Goal: Task Accomplishment & Management: Manage account settings

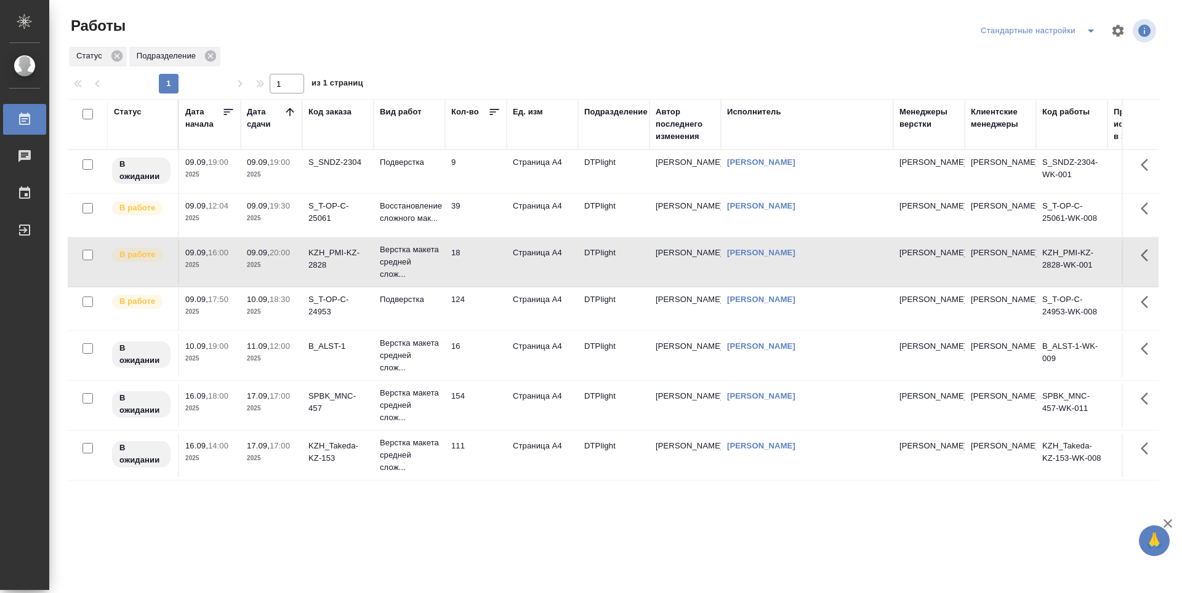
click at [294, 181] on td "09.09, 19:00 2025" at bounding box center [272, 171] width 62 height 43
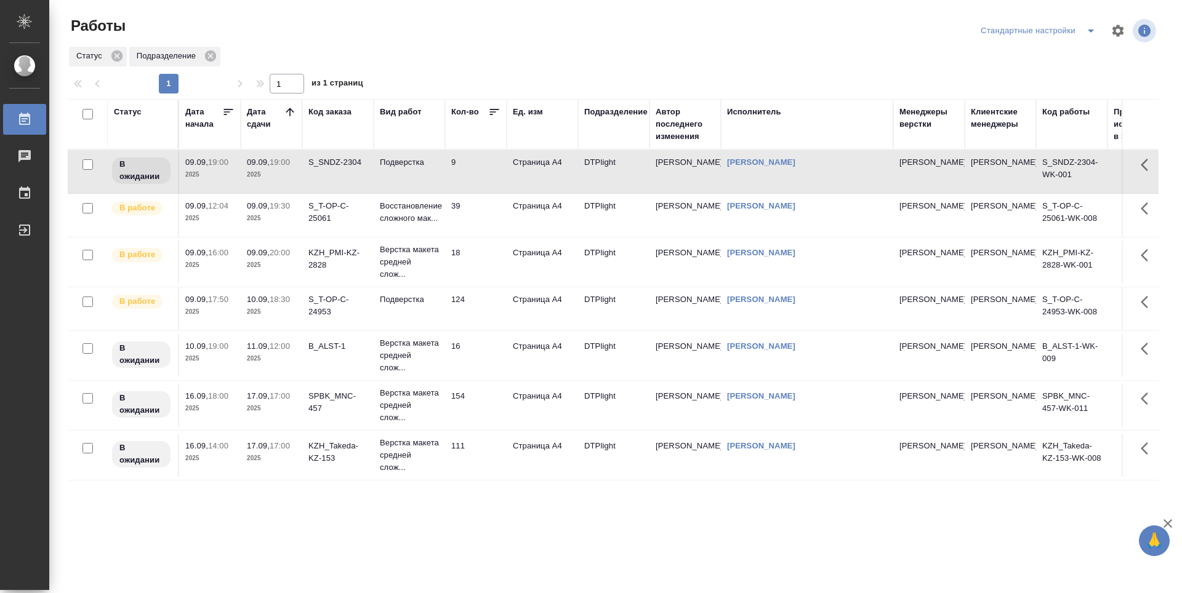
click at [484, 161] on td "9" at bounding box center [476, 171] width 62 height 43
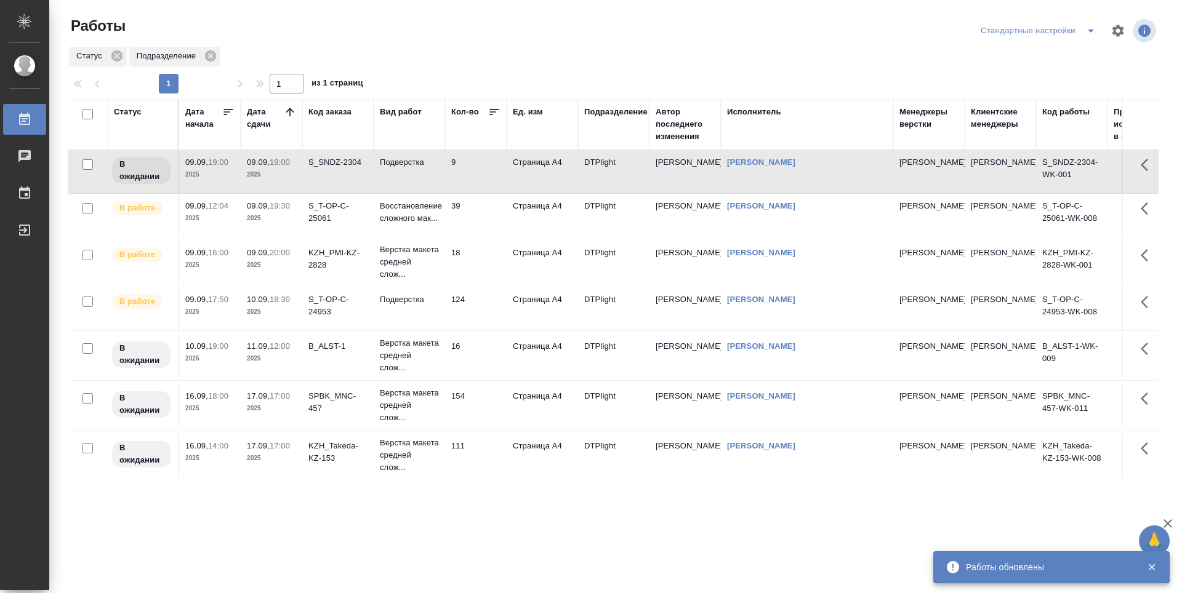
click at [491, 217] on td "39" at bounding box center [476, 215] width 62 height 43
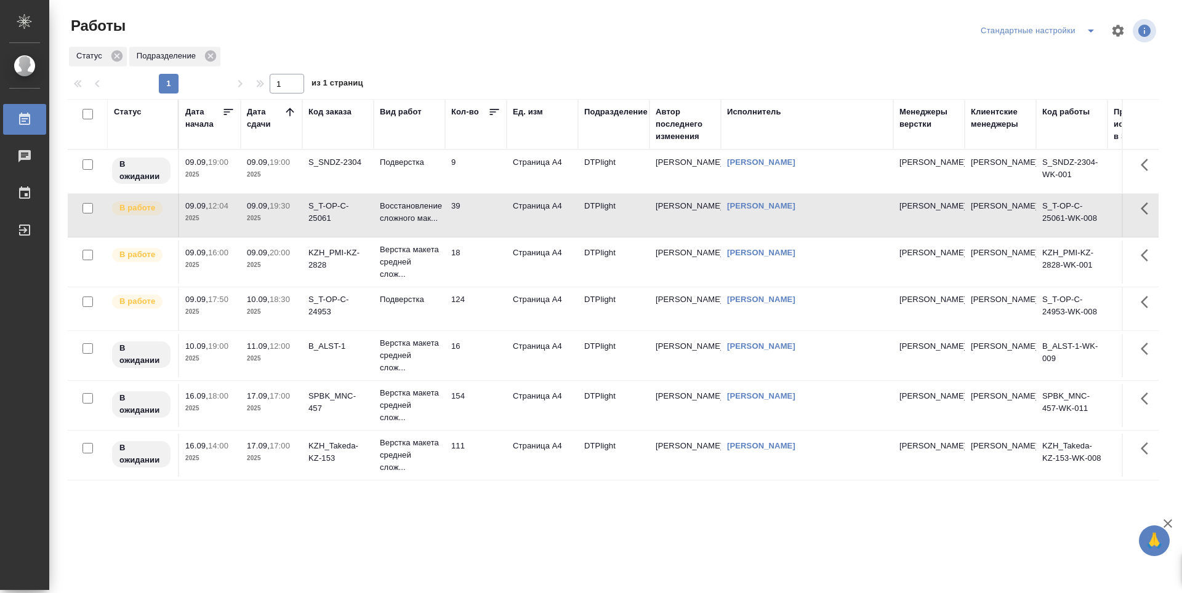
click at [492, 255] on td "18" at bounding box center [476, 262] width 62 height 43
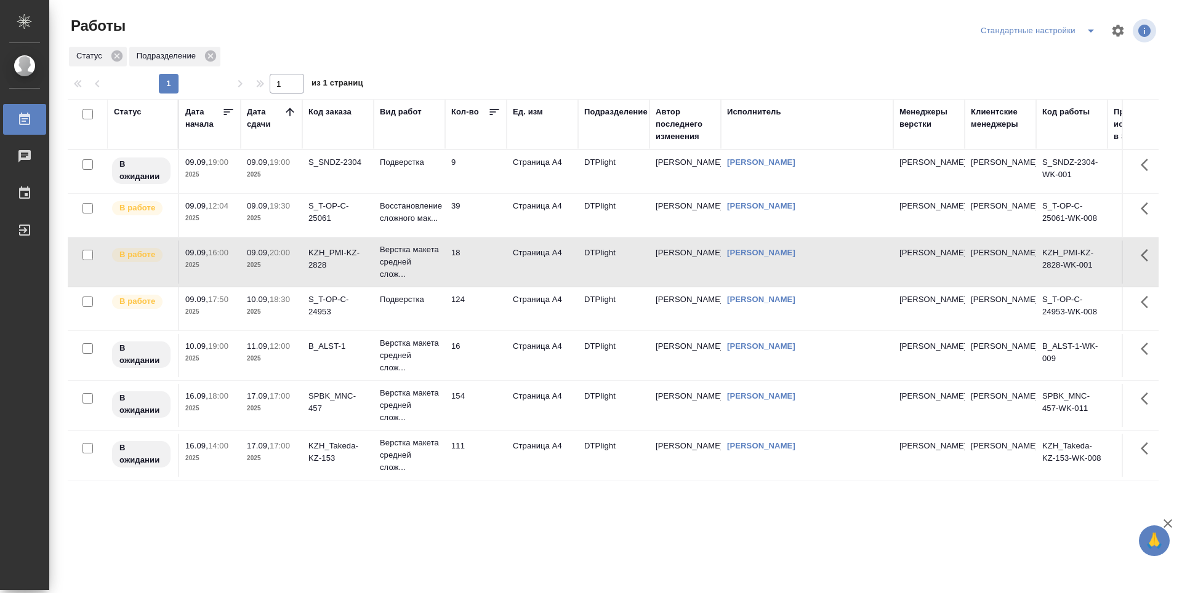
click at [489, 205] on td "39" at bounding box center [476, 215] width 62 height 43
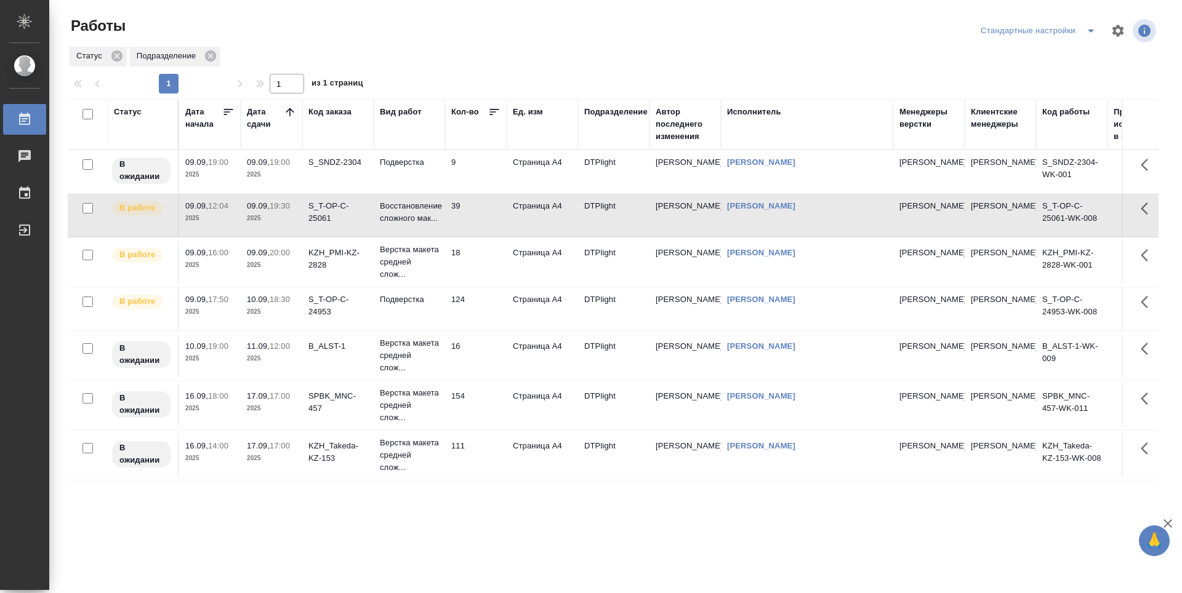
click at [489, 175] on td "9" at bounding box center [476, 171] width 62 height 43
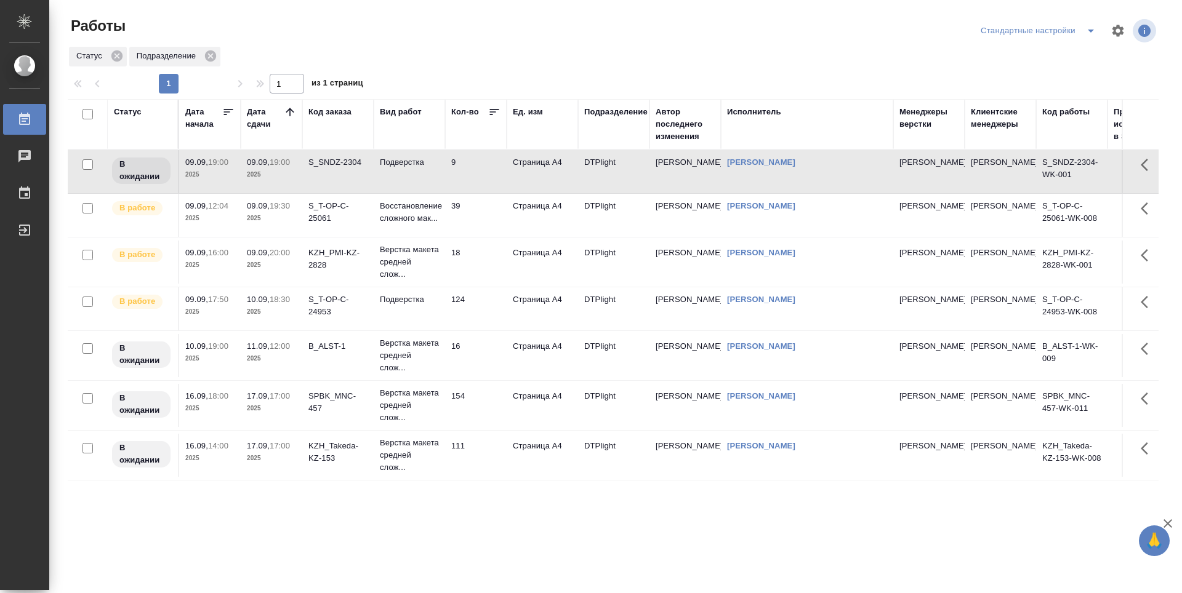
click at [486, 204] on td "39" at bounding box center [476, 215] width 62 height 43
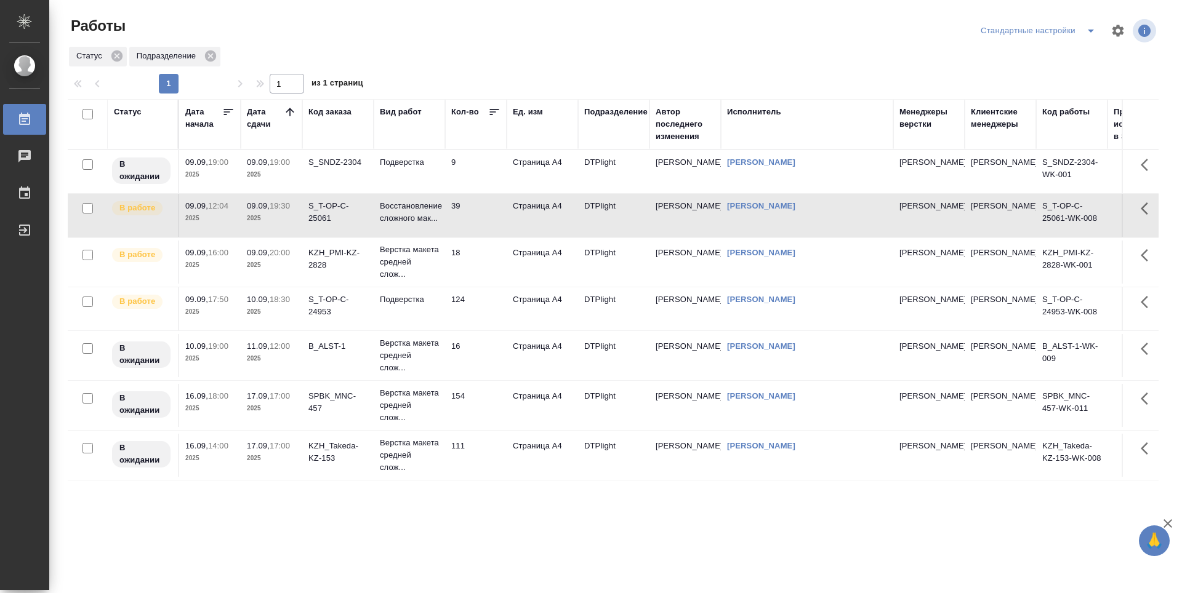
click at [480, 250] on td "18" at bounding box center [476, 262] width 62 height 43
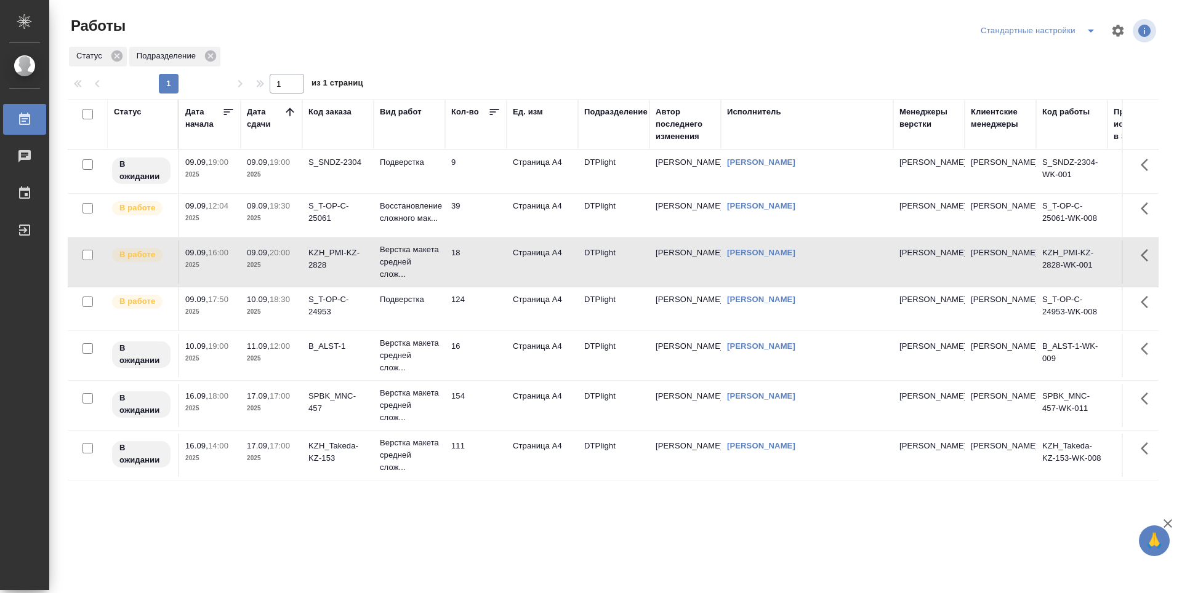
click at [491, 324] on td "124" at bounding box center [476, 308] width 62 height 43
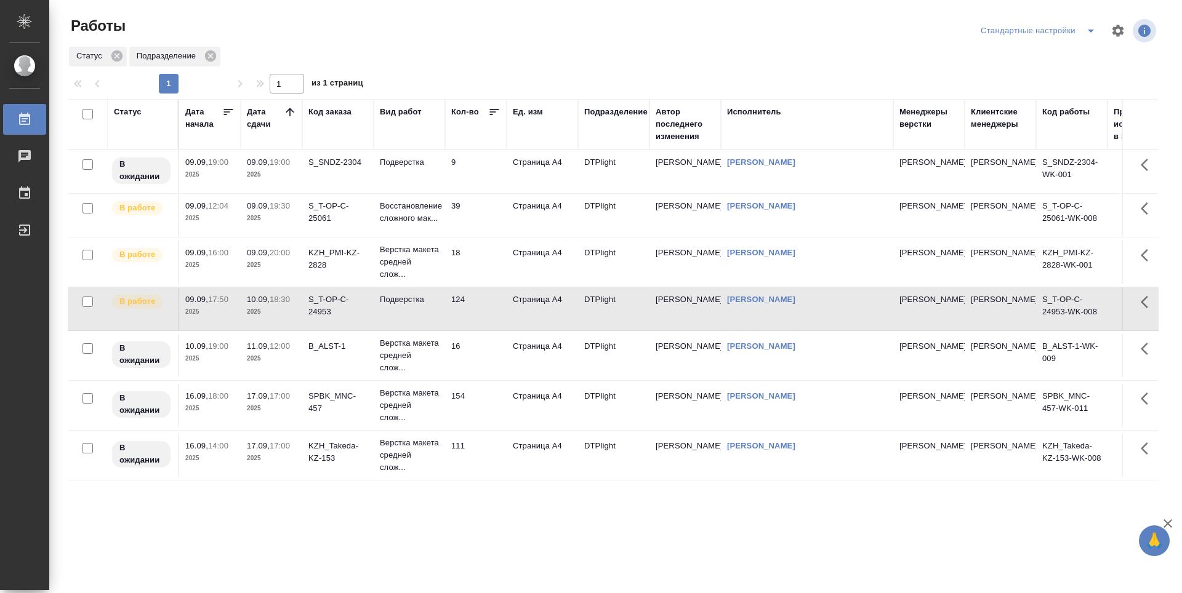
click at [487, 369] on td "16" at bounding box center [476, 355] width 62 height 43
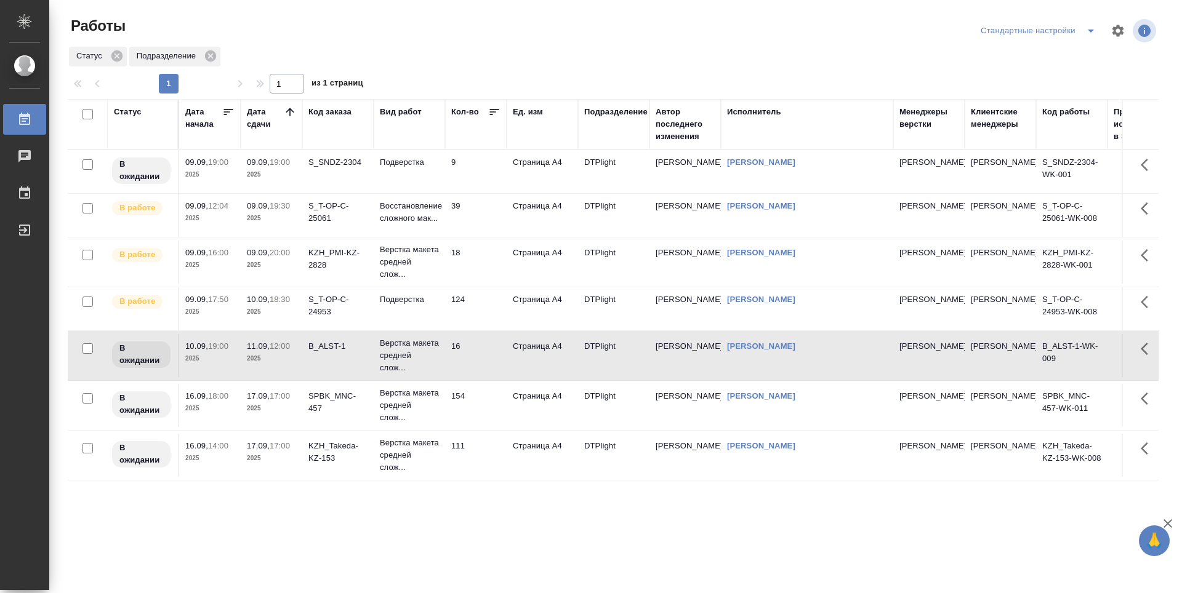
click at [478, 427] on td "154" at bounding box center [476, 405] width 62 height 43
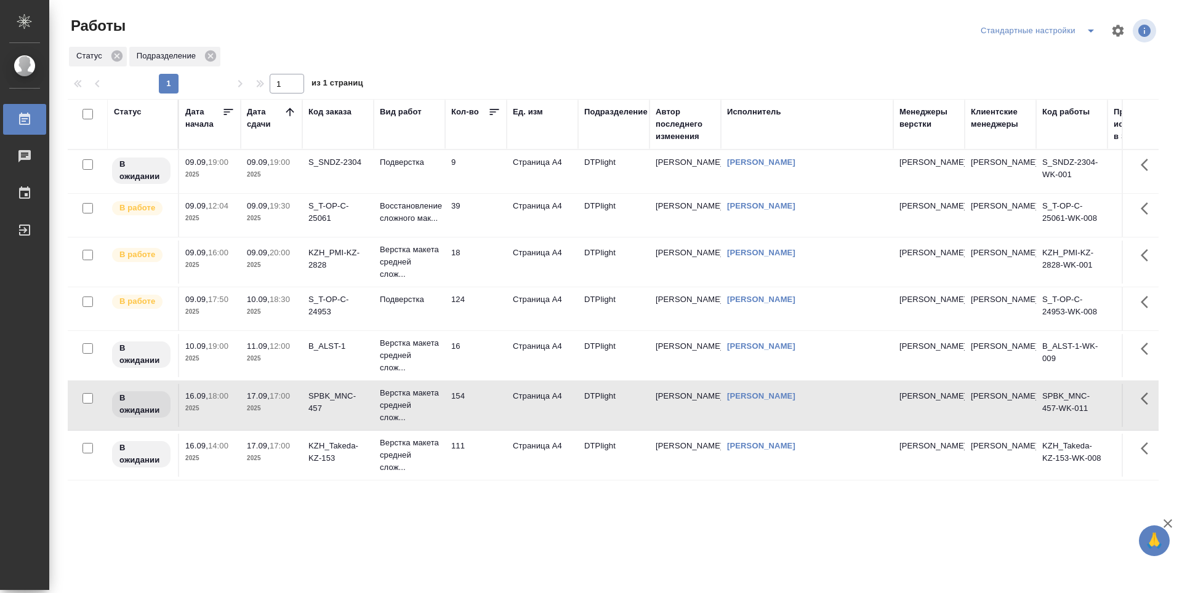
click at [480, 462] on td "111" at bounding box center [476, 455] width 62 height 43
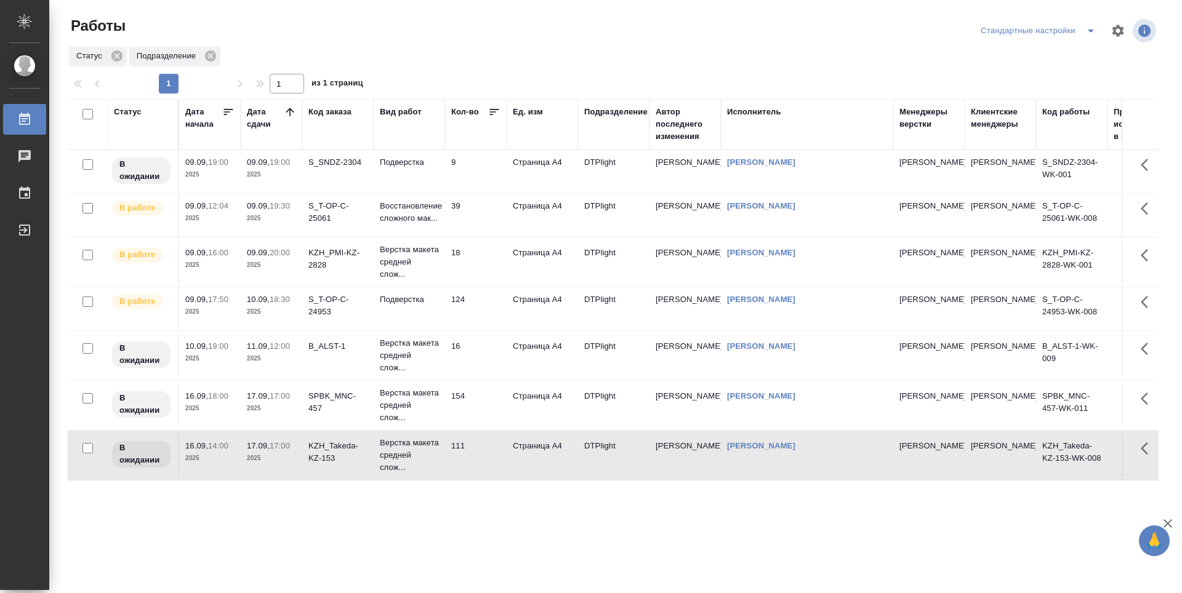
click at [488, 323] on td "124" at bounding box center [476, 308] width 62 height 43
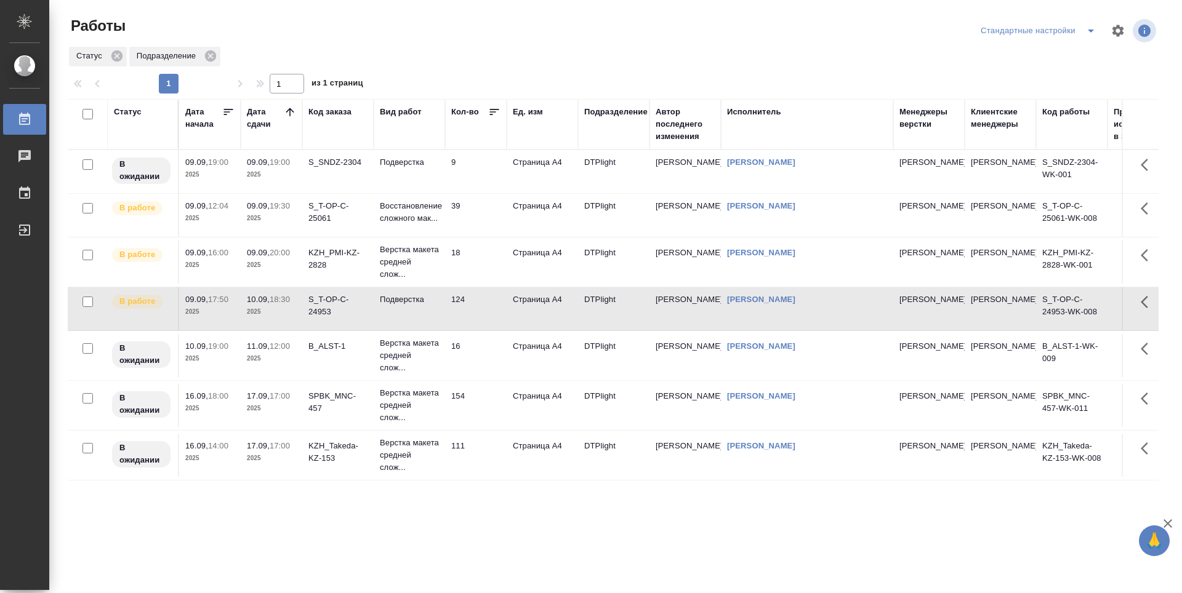
click at [478, 267] on td "18" at bounding box center [476, 262] width 62 height 43
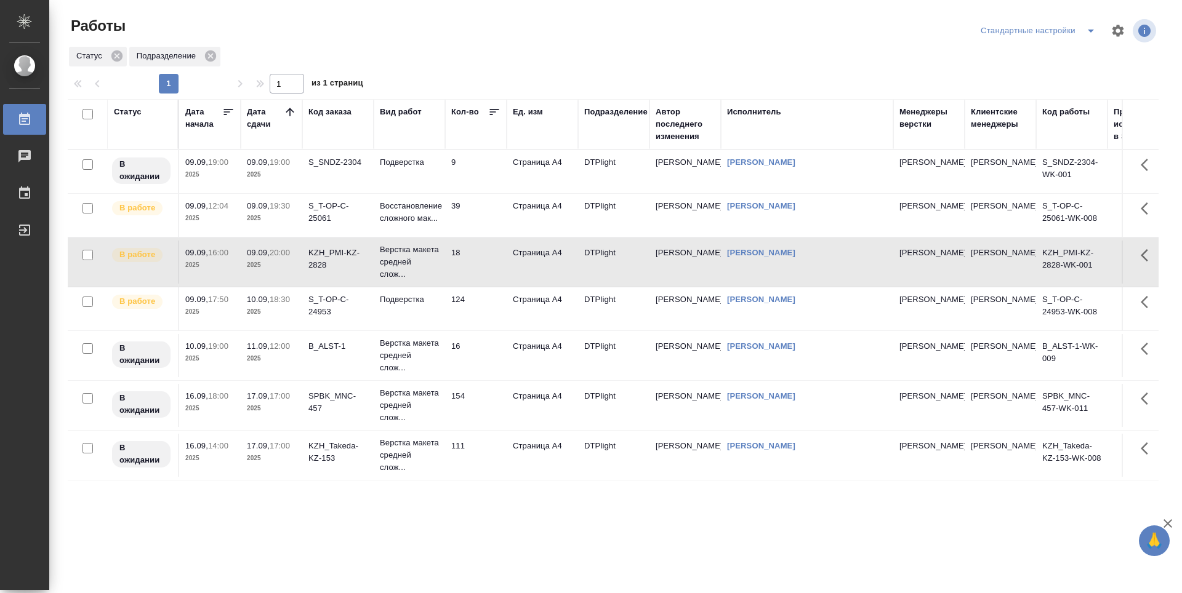
click at [484, 313] on td "124" at bounding box center [476, 308] width 62 height 43
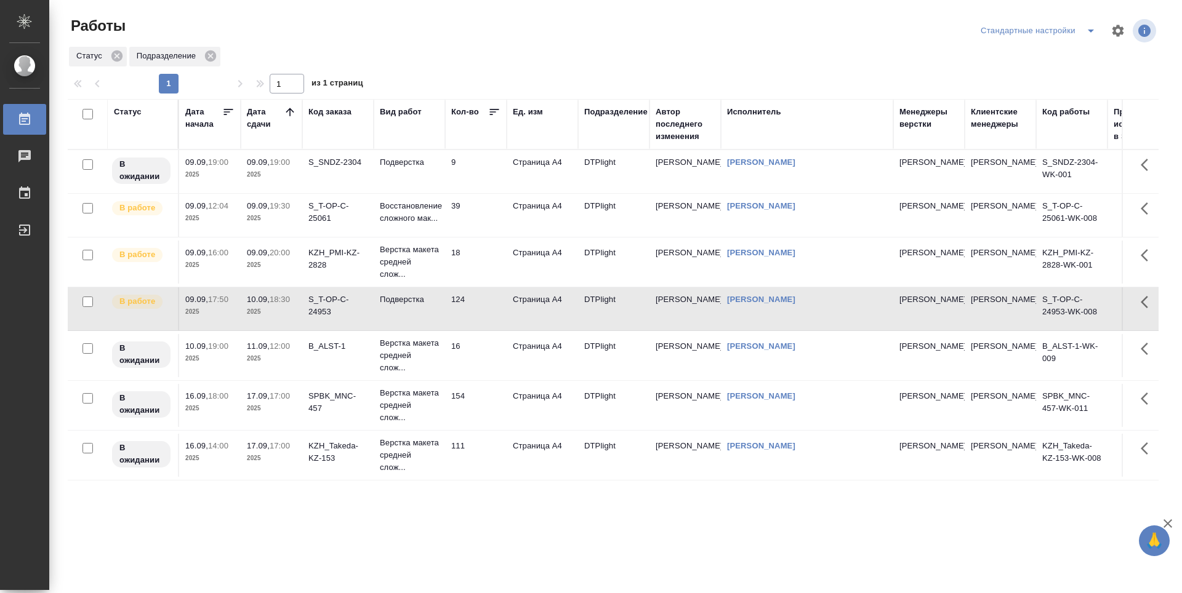
click at [484, 313] on td "124" at bounding box center [476, 308] width 62 height 43
click at [489, 265] on td "18" at bounding box center [476, 262] width 62 height 43
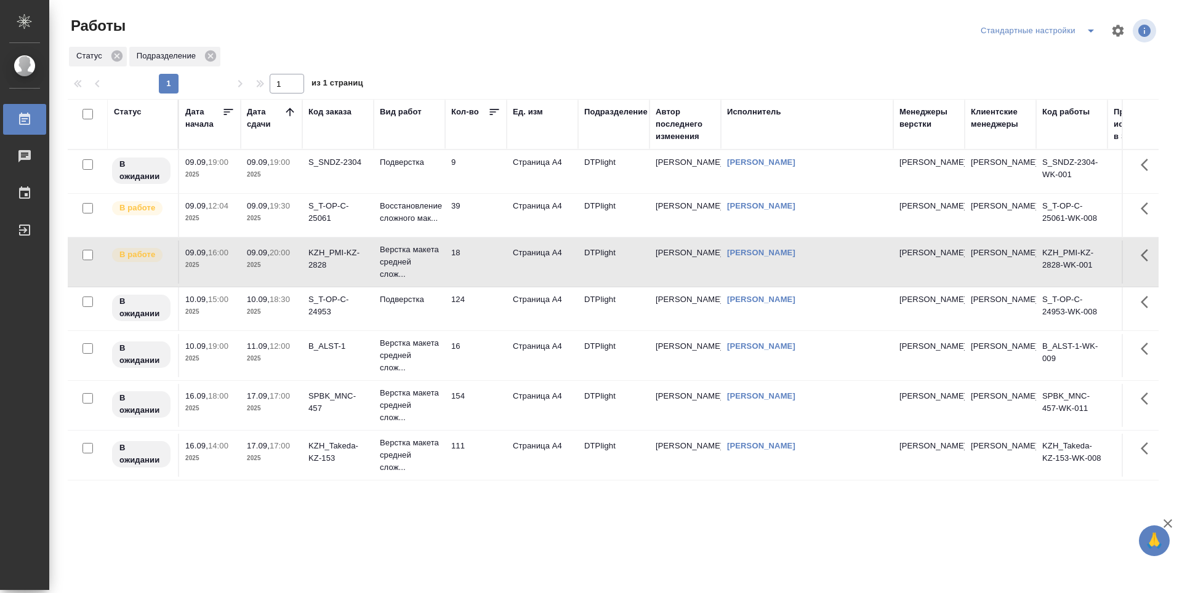
click at [279, 318] on p "2025" at bounding box center [271, 312] width 49 height 12
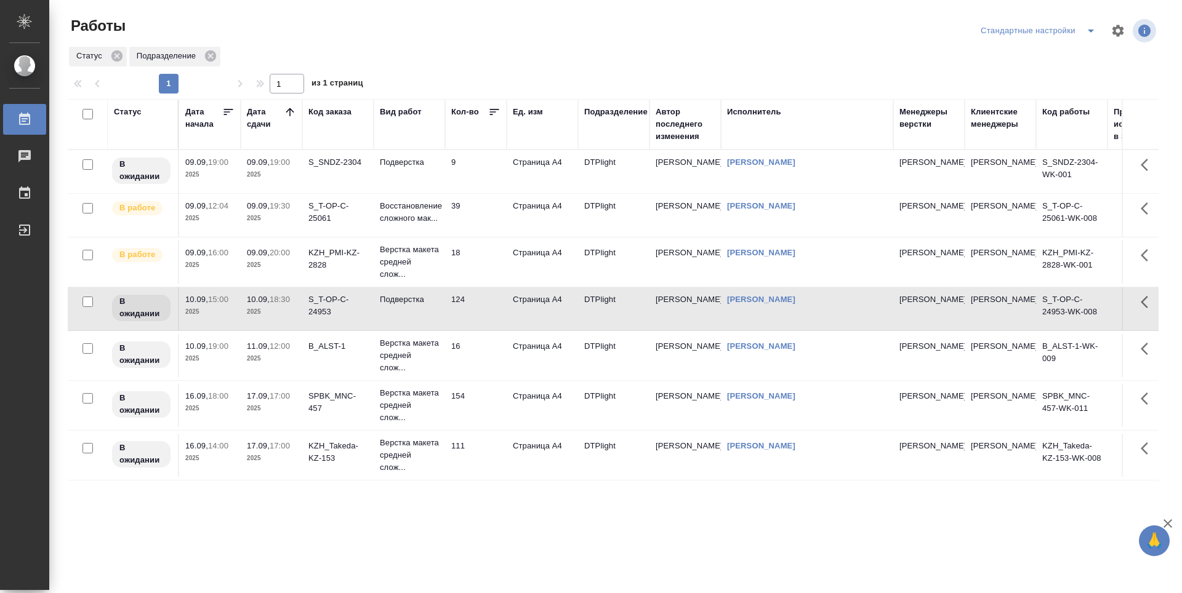
click at [496, 273] on td "18" at bounding box center [476, 262] width 62 height 43
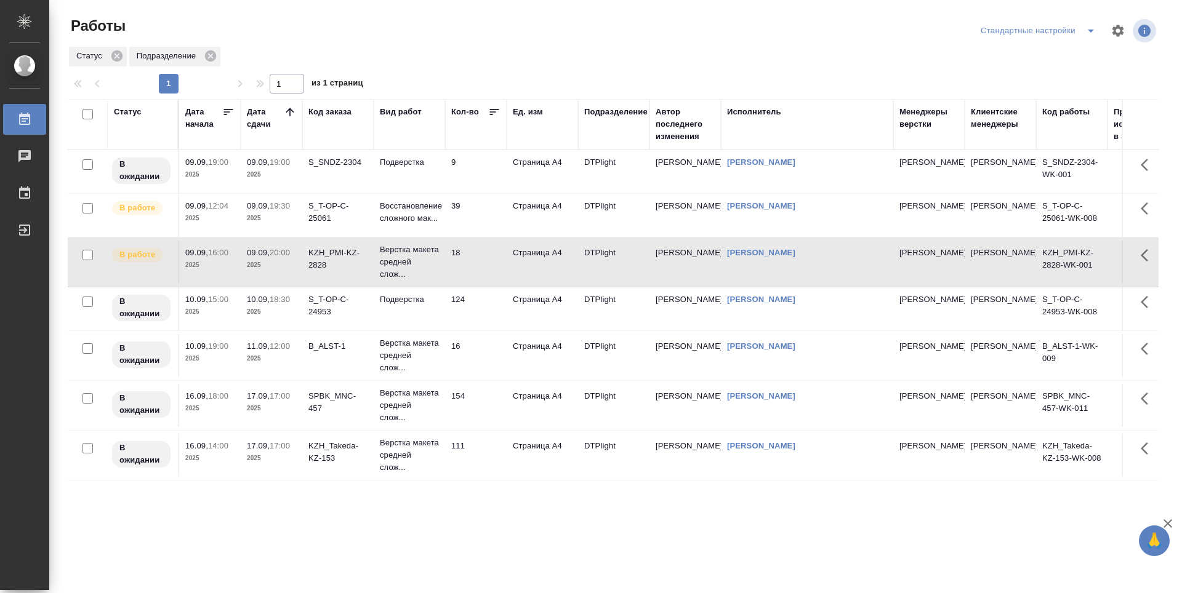
click at [486, 214] on td "39" at bounding box center [476, 215] width 62 height 43
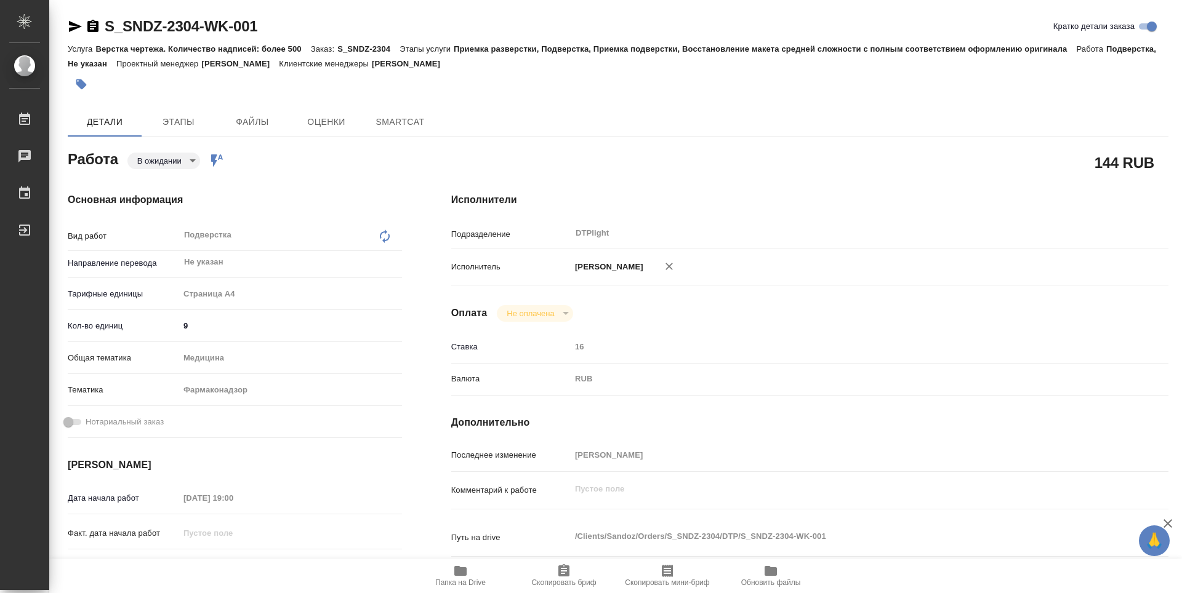
type textarea "x"
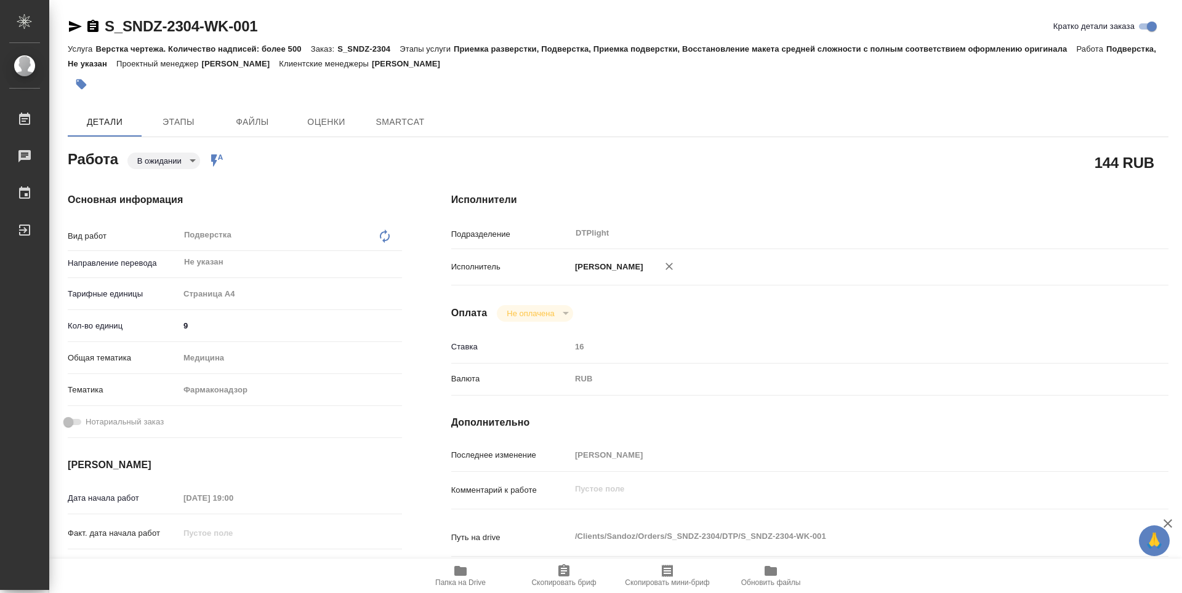
type textarea "x"
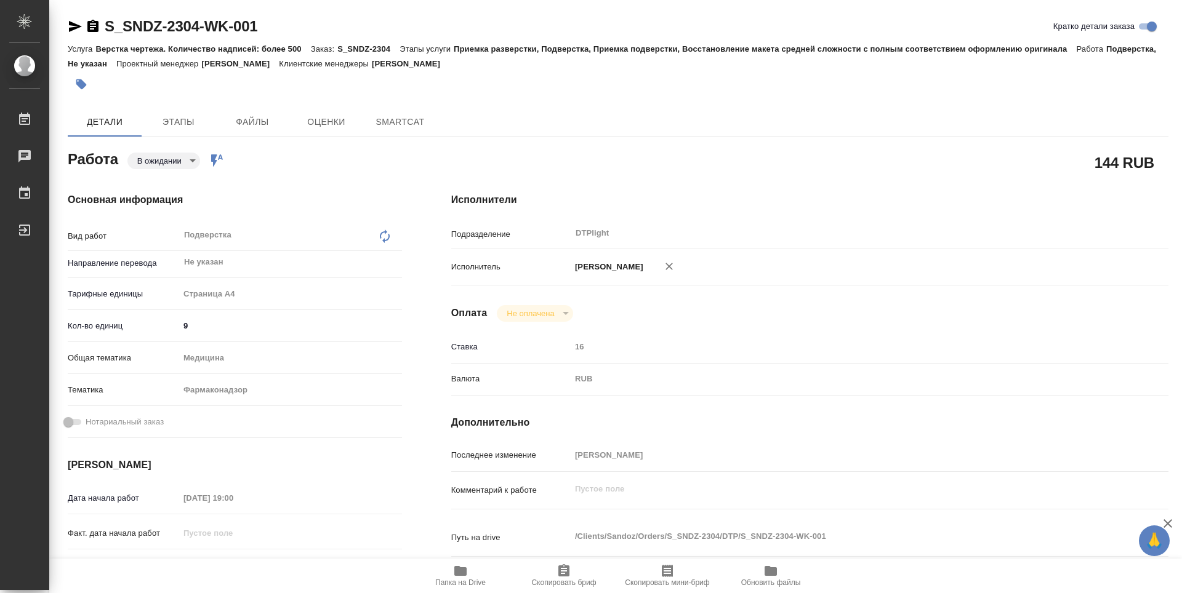
type textarea "x"
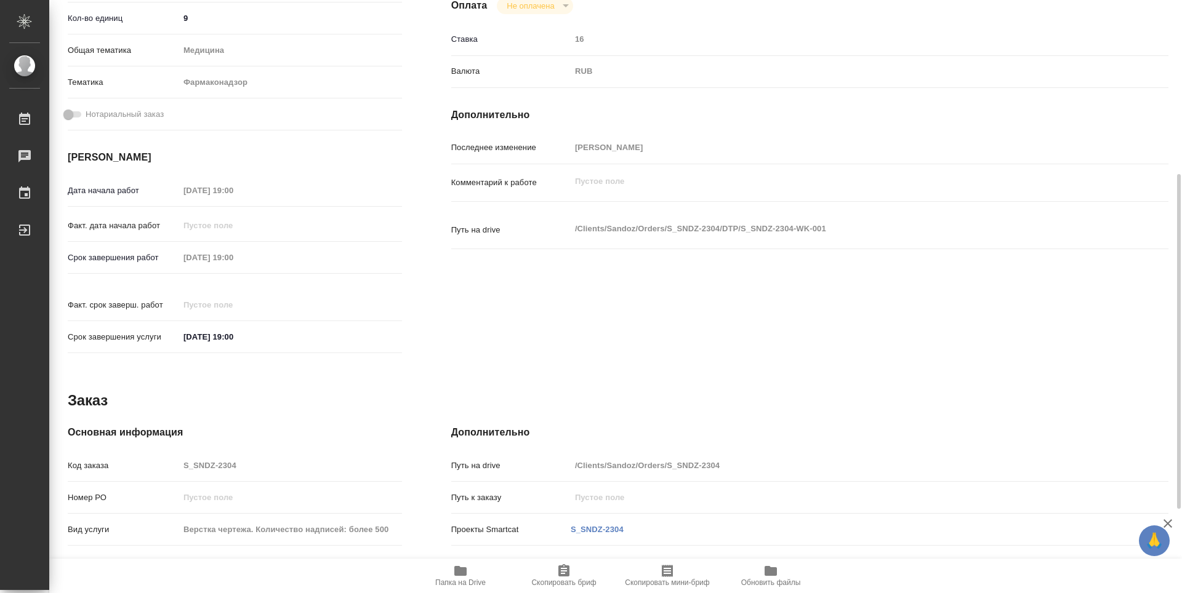
type textarea "x"
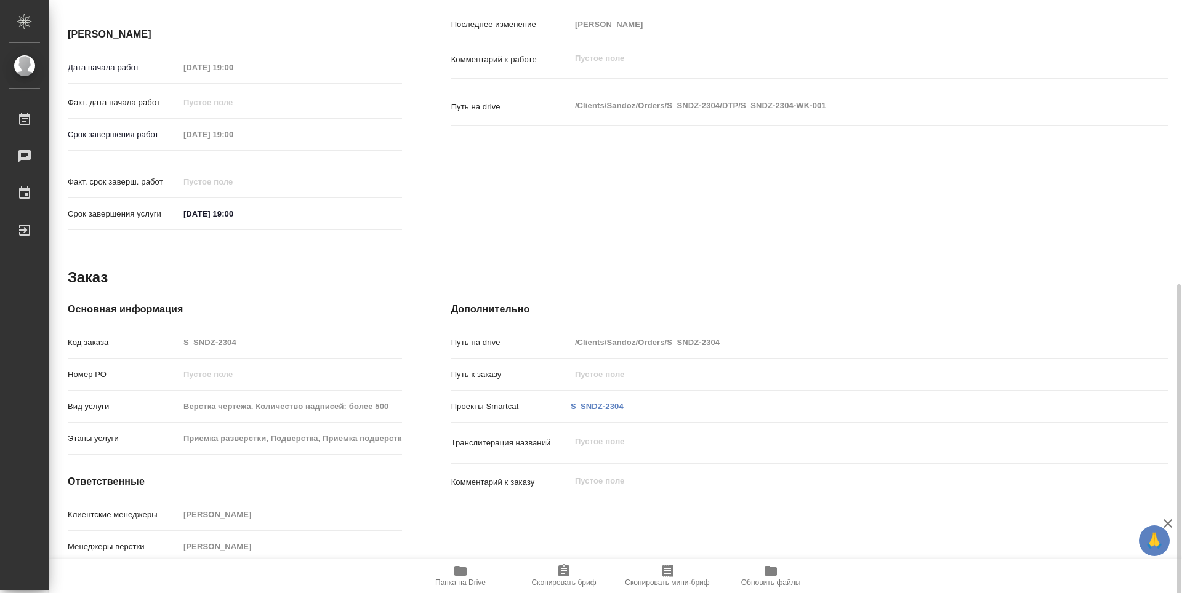
scroll to position [457, 0]
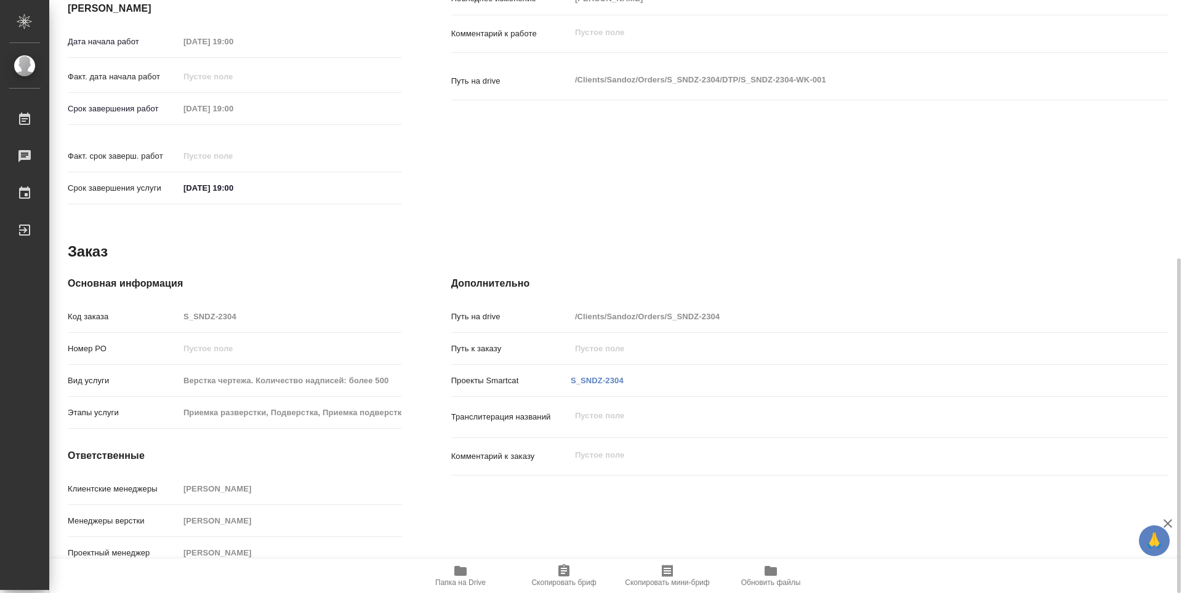
type textarea "x"
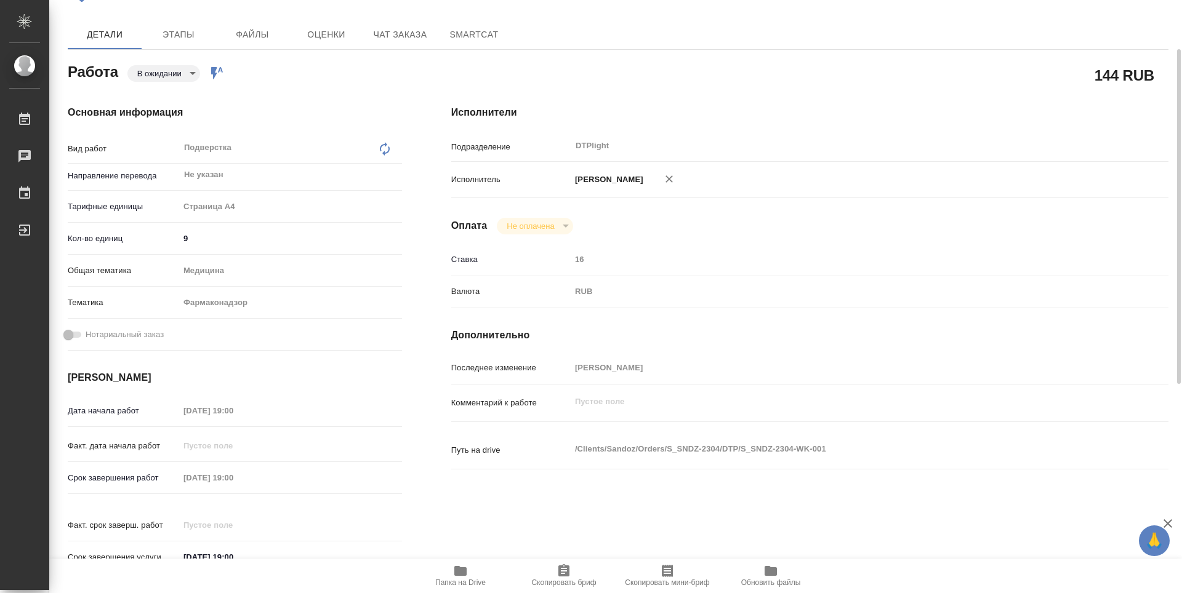
scroll to position [0, 0]
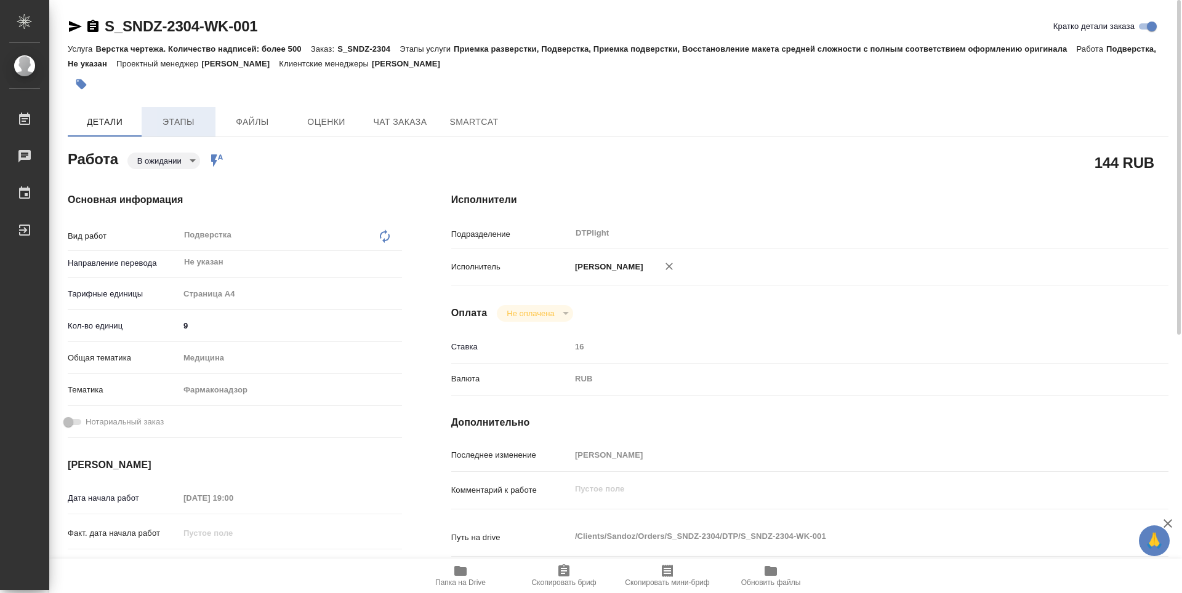
click at [177, 122] on span "Этапы" at bounding box center [178, 121] width 59 height 15
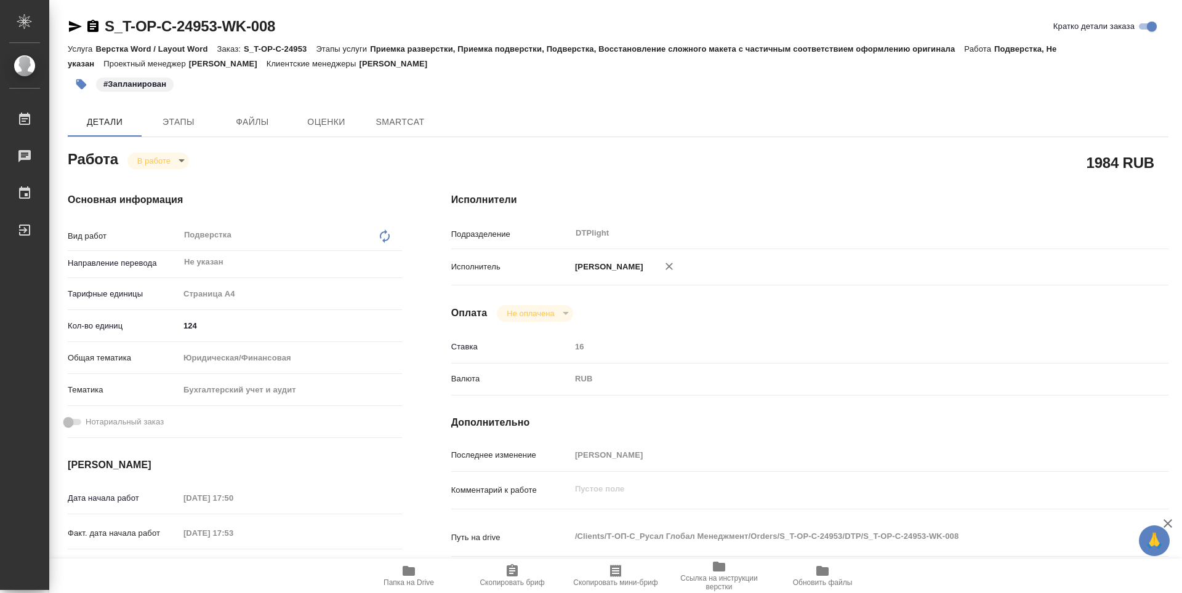
type textarea "x"
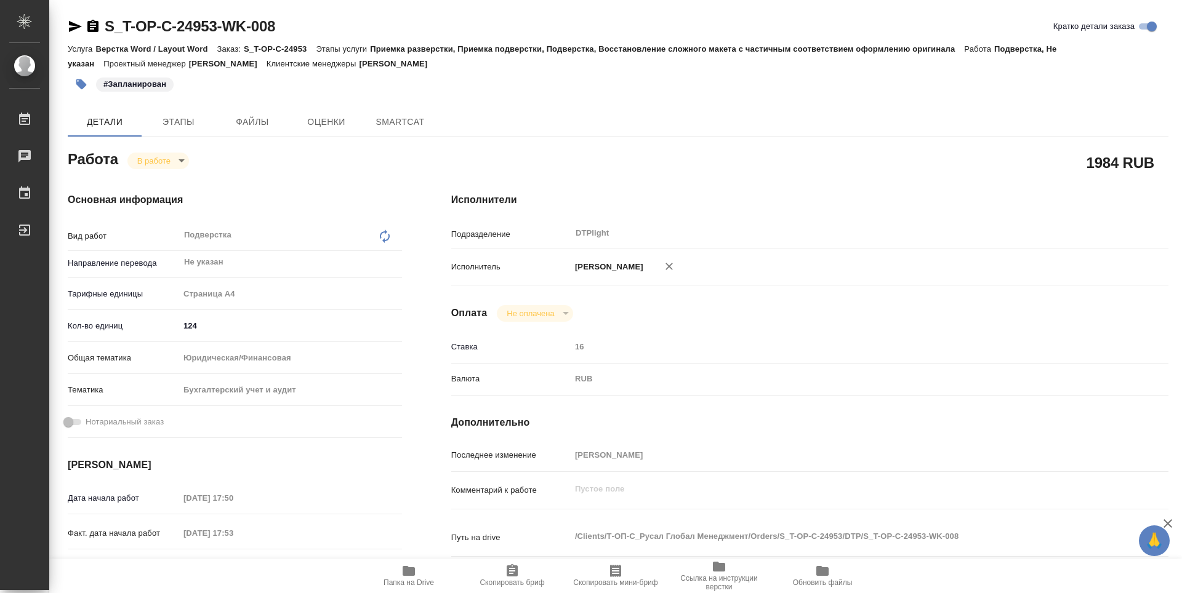
type textarea "x"
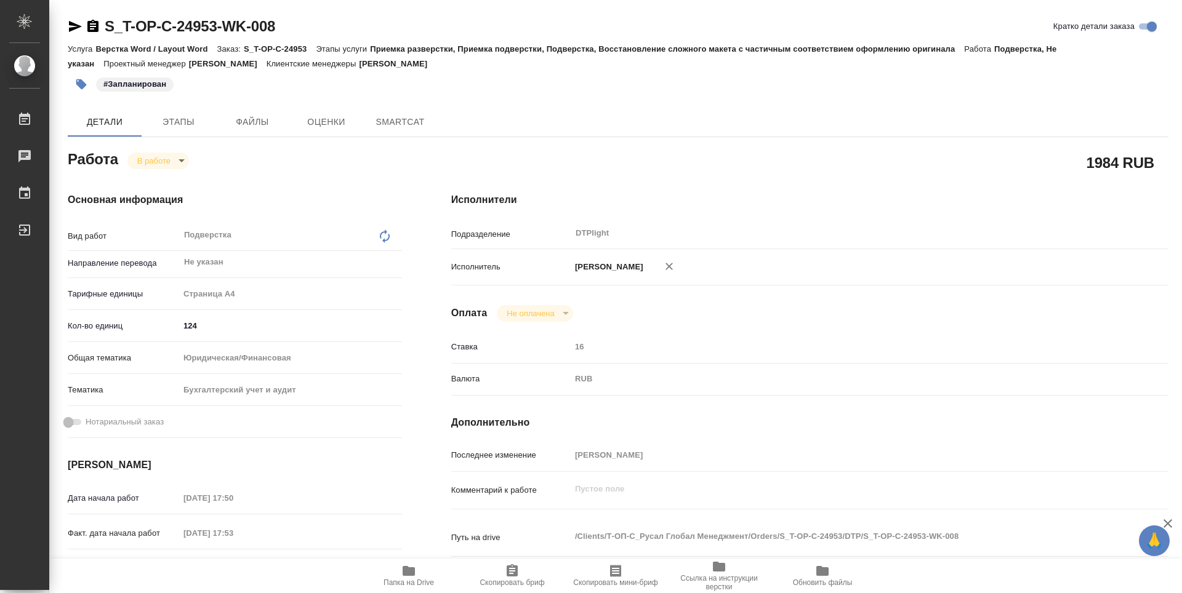
type textarea "x"
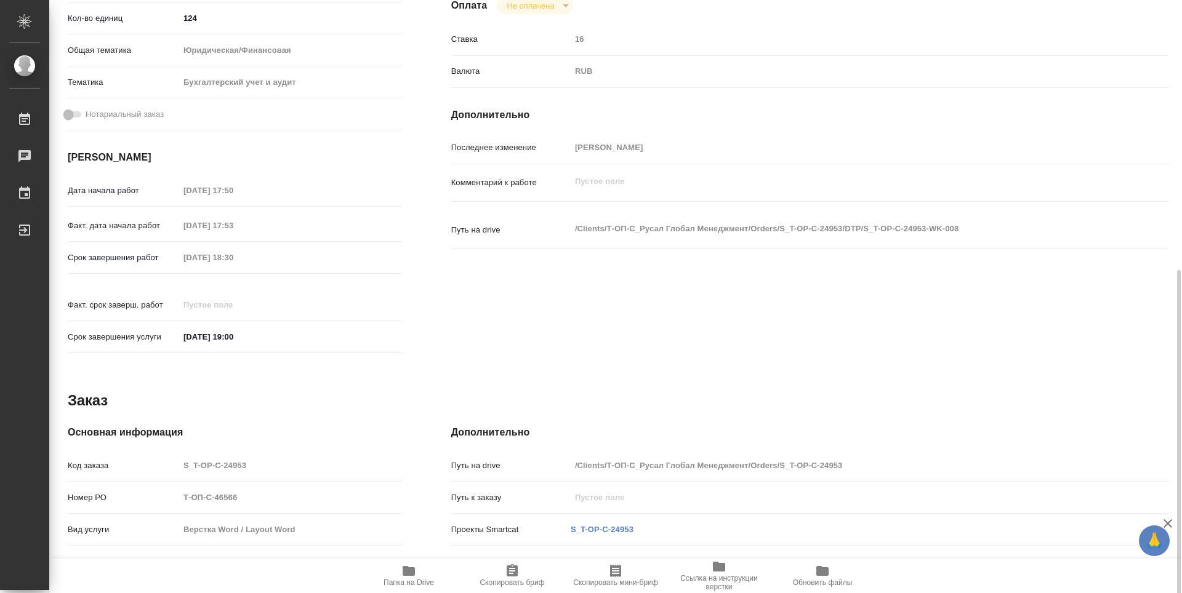
scroll to position [457, 0]
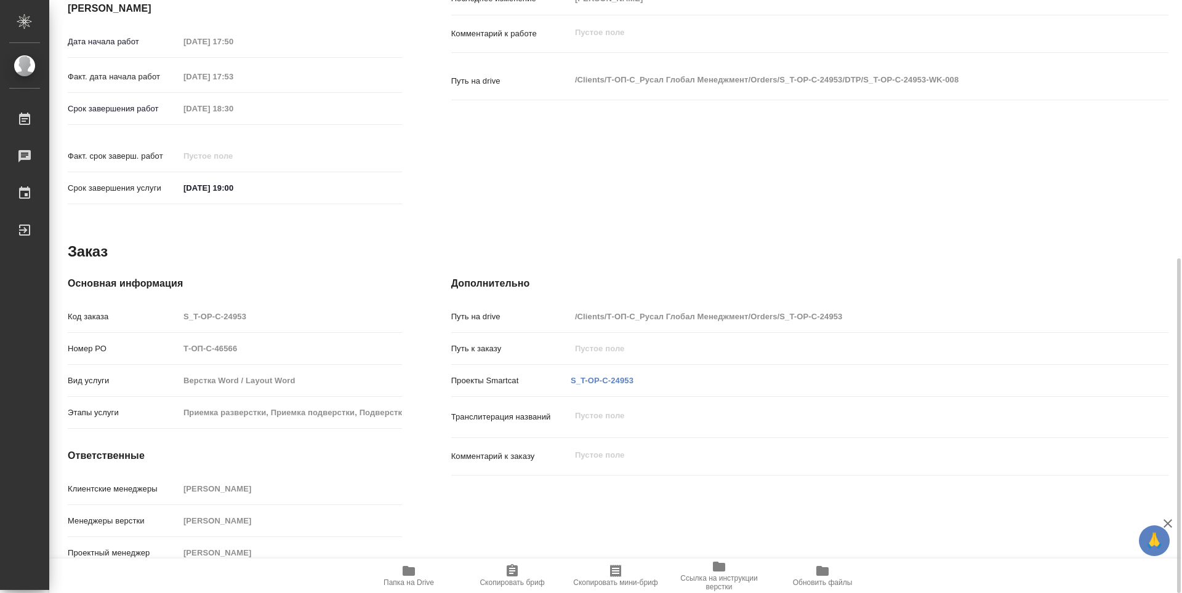
type textarea "x"
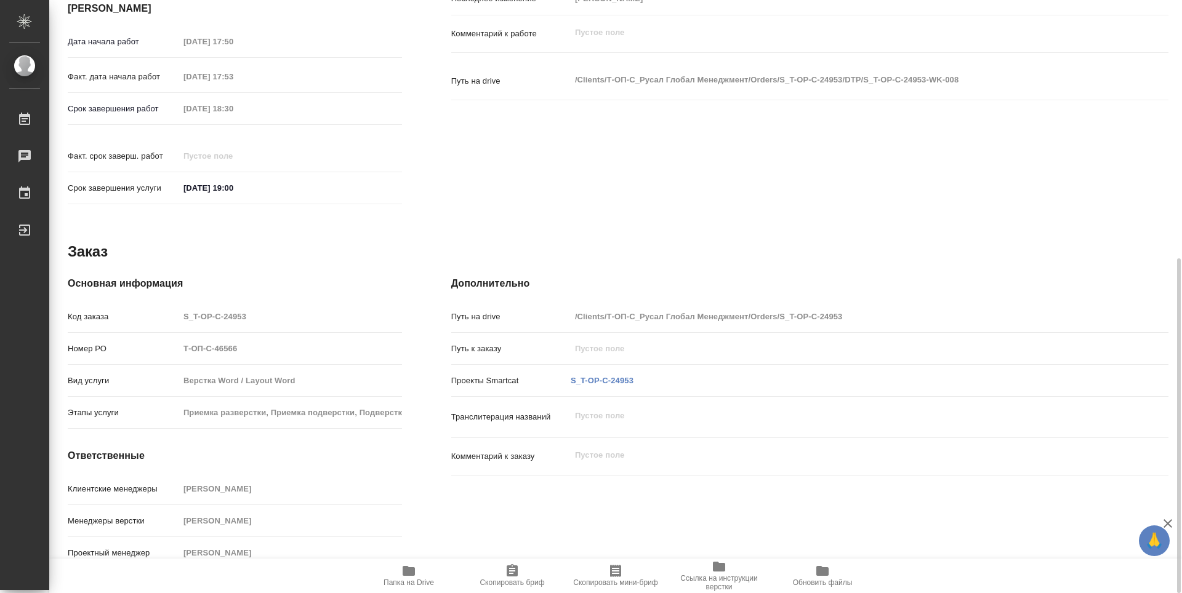
click at [409, 570] on icon "button" at bounding box center [409, 571] width 12 height 10
type textarea "x"
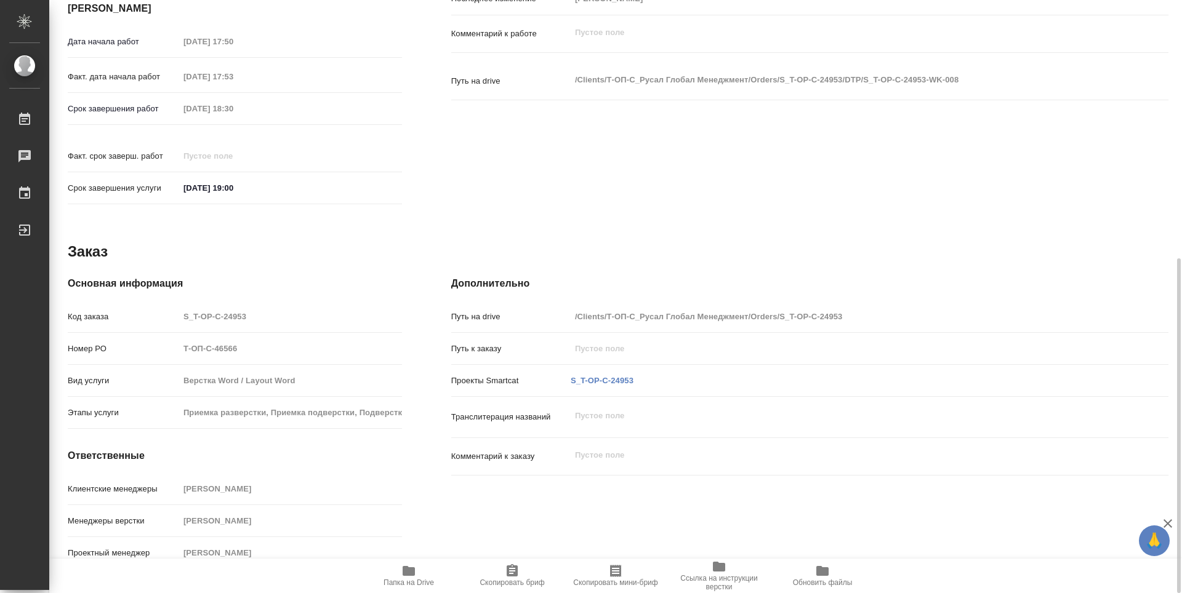
type textarea "x"
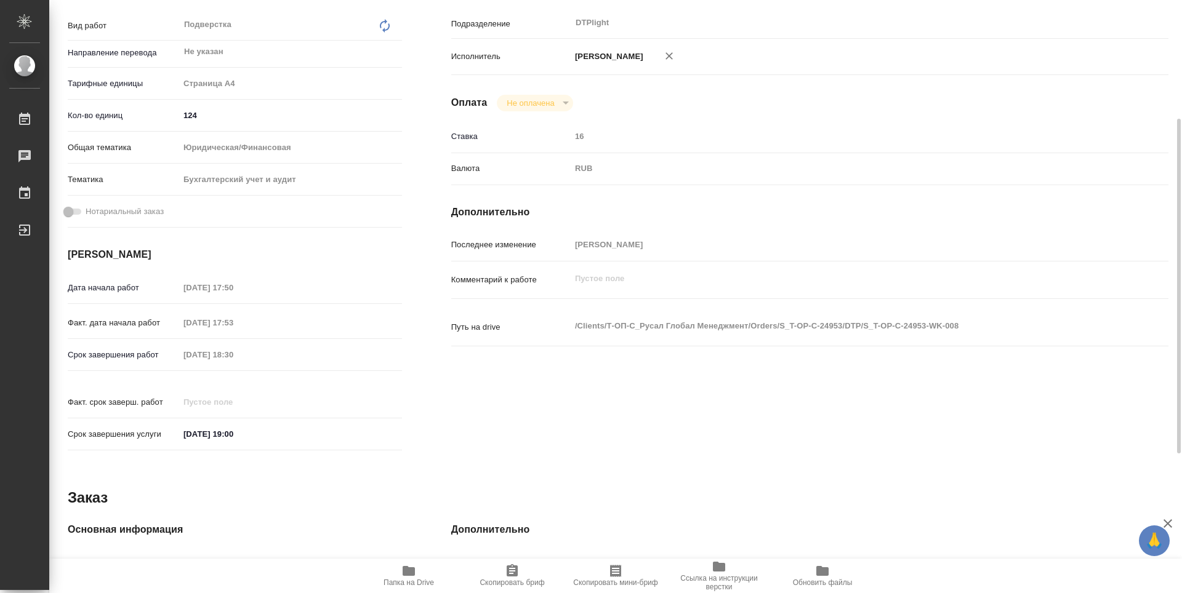
scroll to position [0, 0]
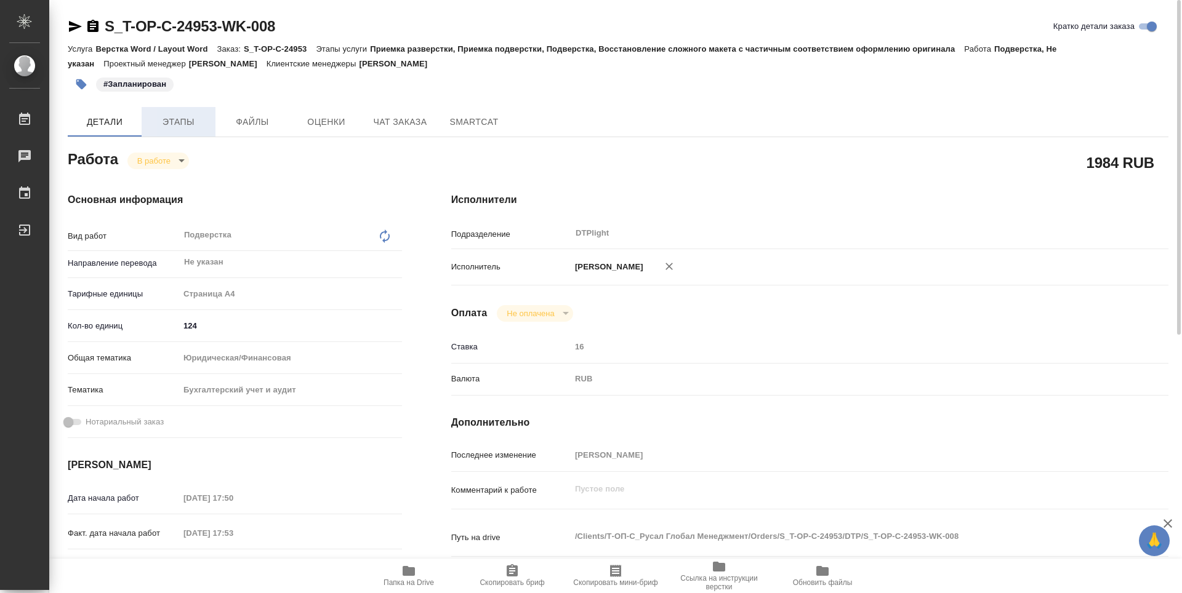
click at [197, 119] on span "Этапы" at bounding box center [178, 121] width 59 height 15
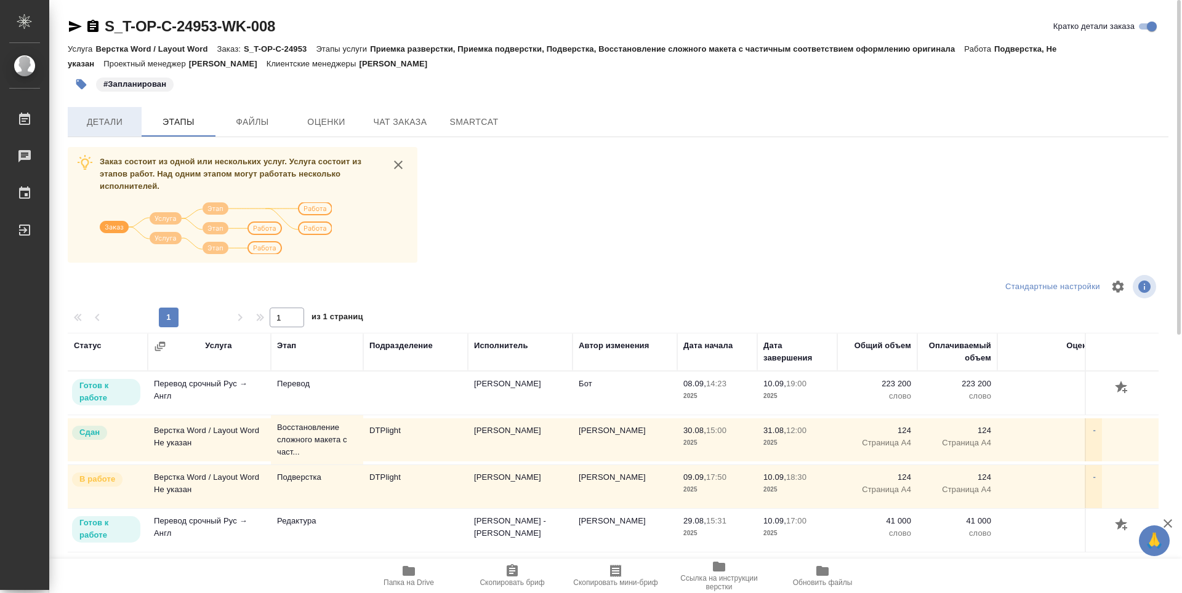
click at [109, 123] on span "Детали" at bounding box center [104, 121] width 59 height 15
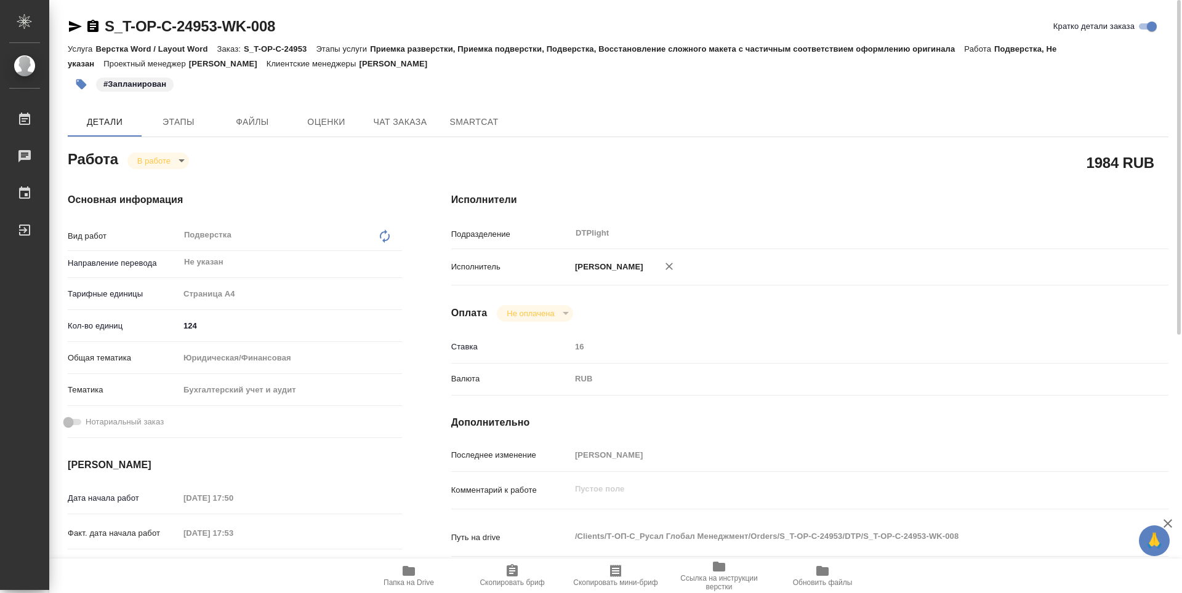
type textarea "x"
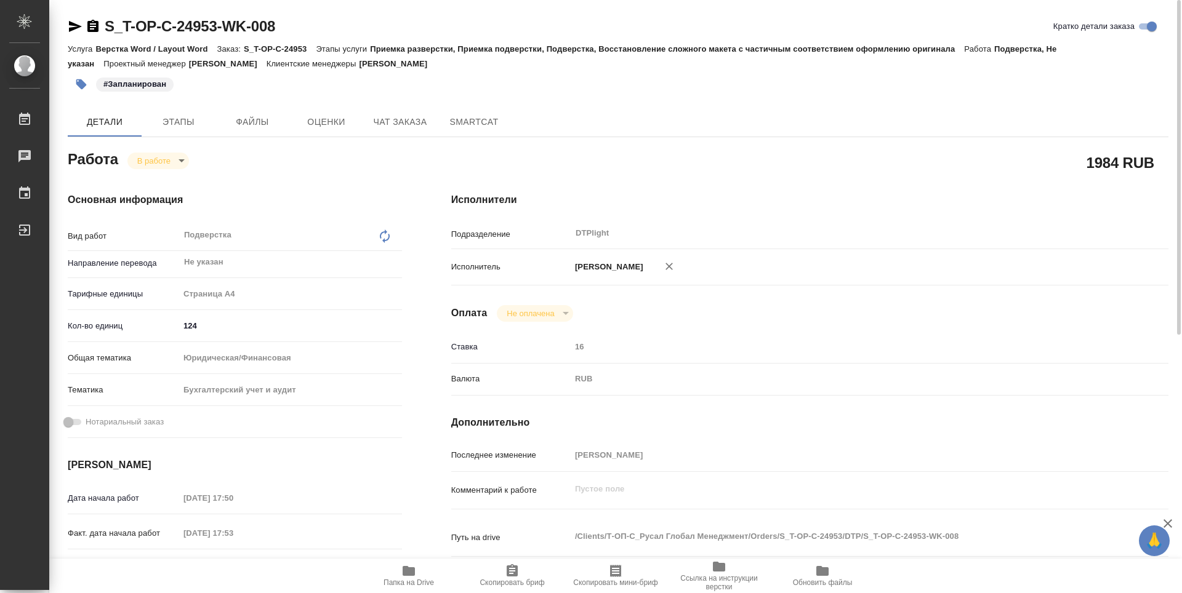
type textarea "x"
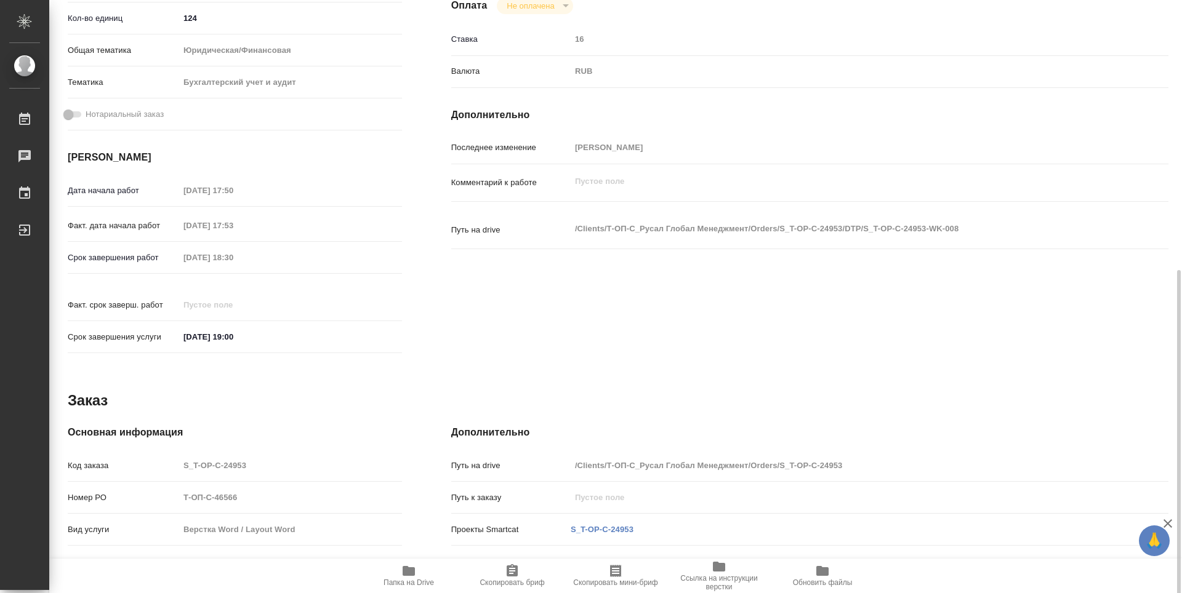
type textarea "x"
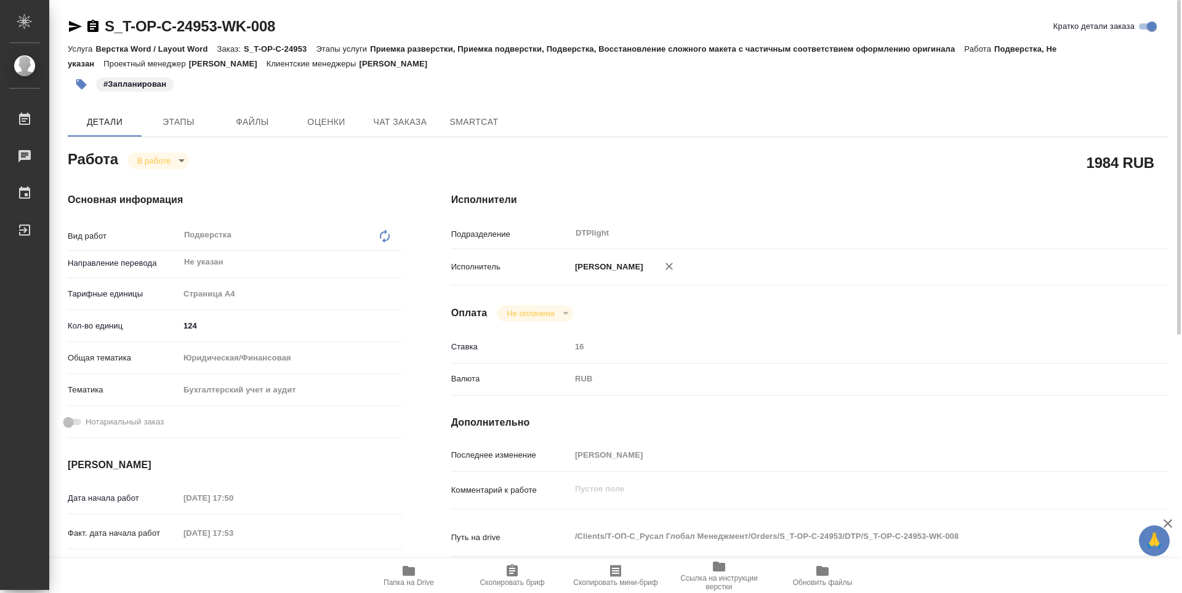
type textarea "x"
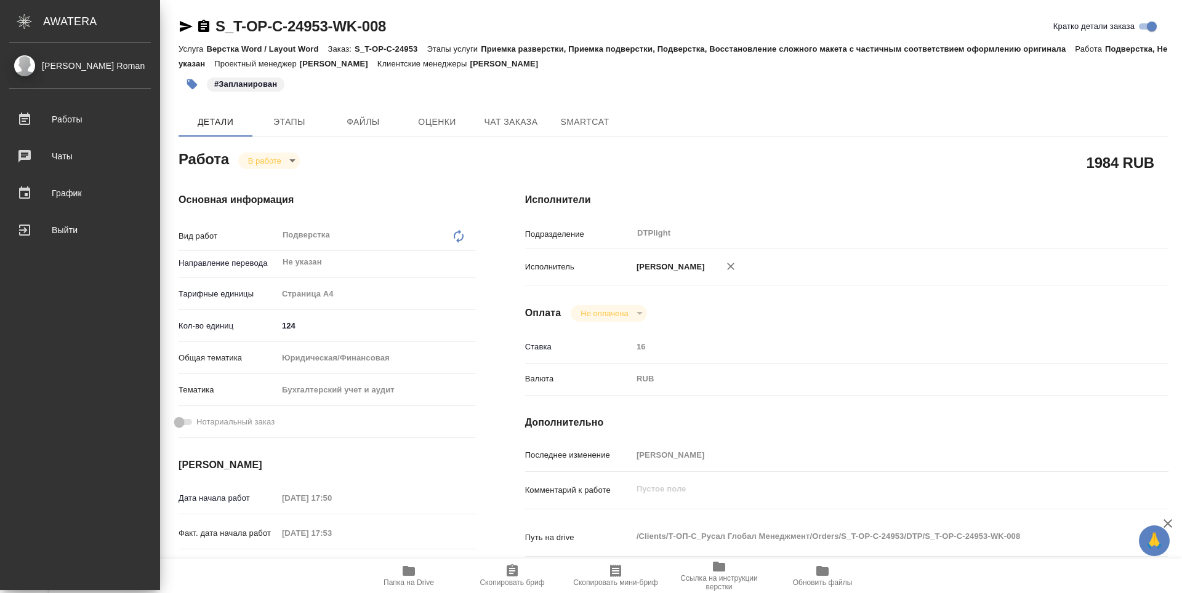
type textarea "x"
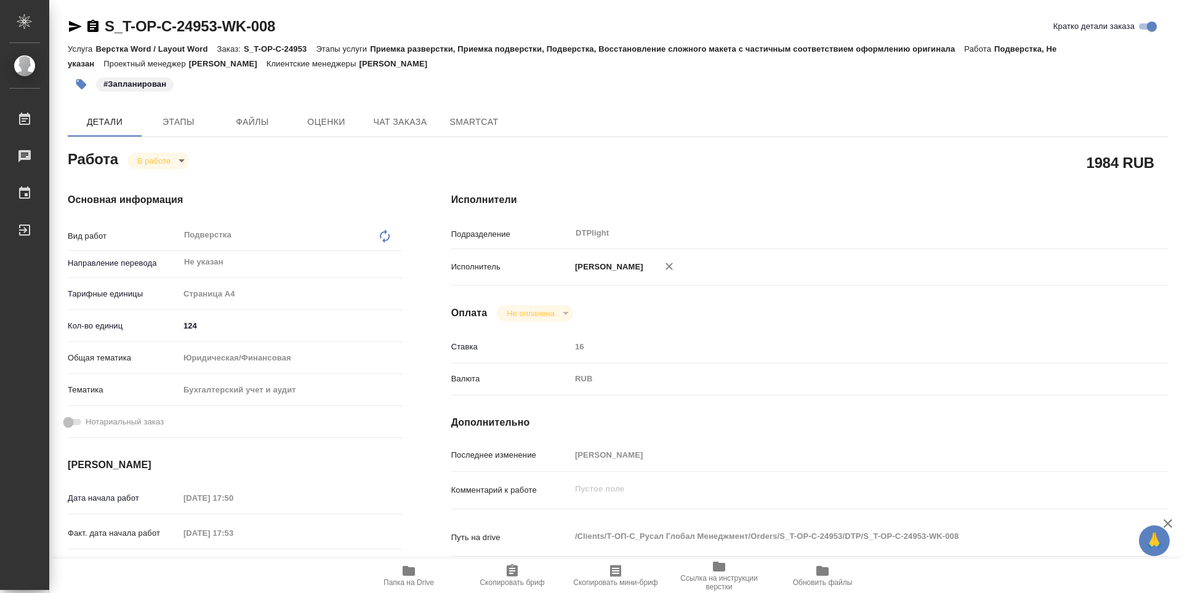
click at [77, 26] on icon "button" at bounding box center [75, 26] width 15 height 15
click at [97, 26] on icon "button" at bounding box center [92, 26] width 11 height 12
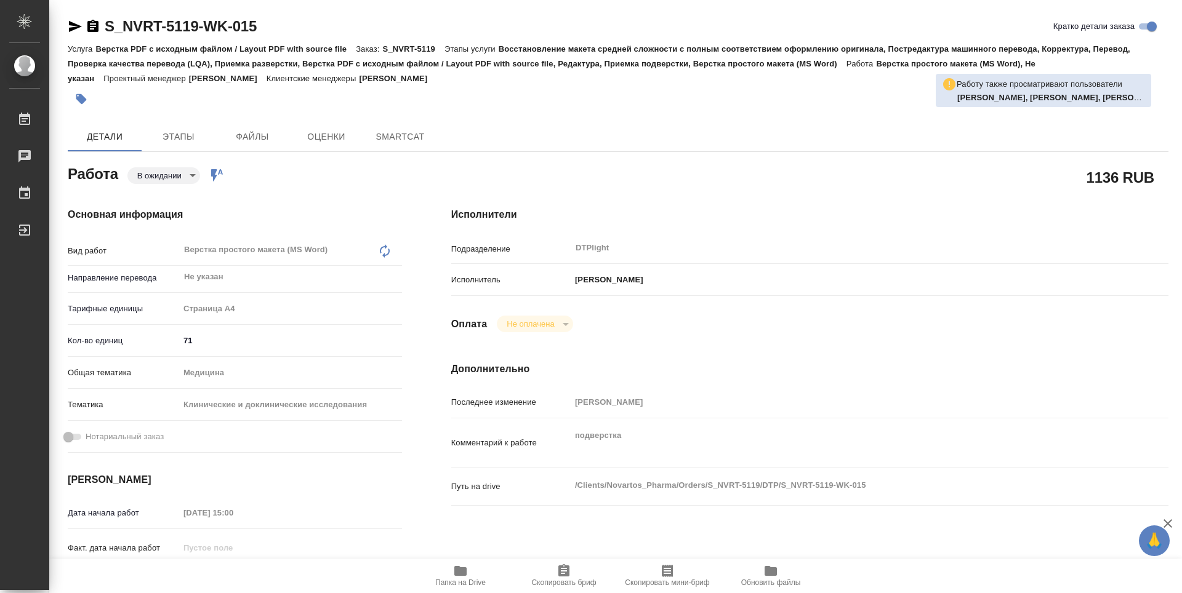
type textarea "x"
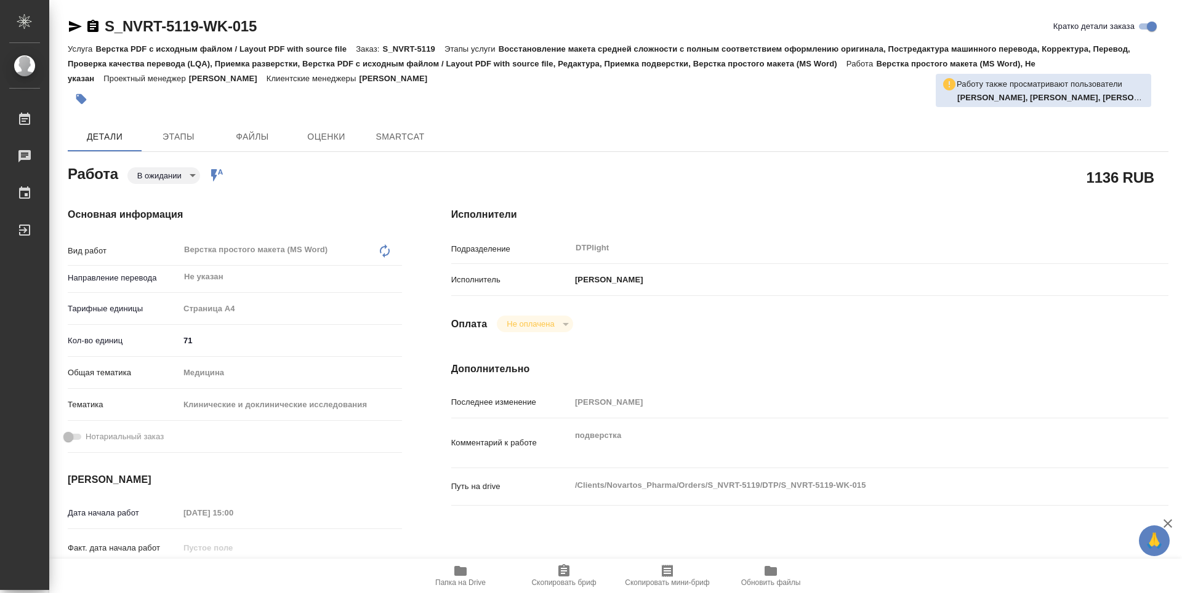
type textarea "x"
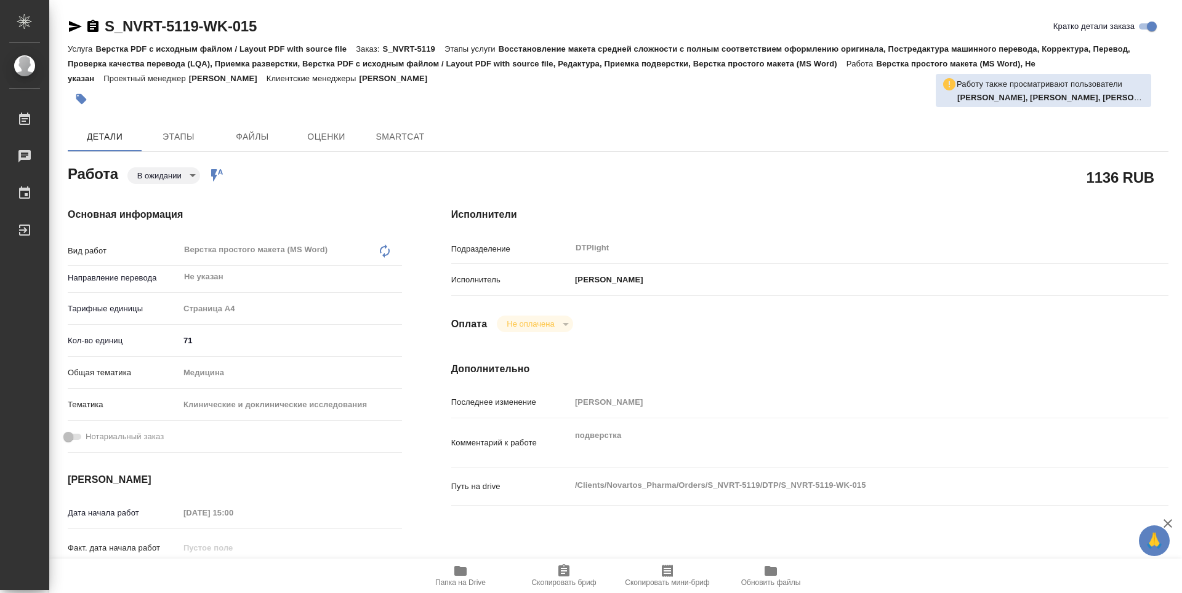
type textarea "x"
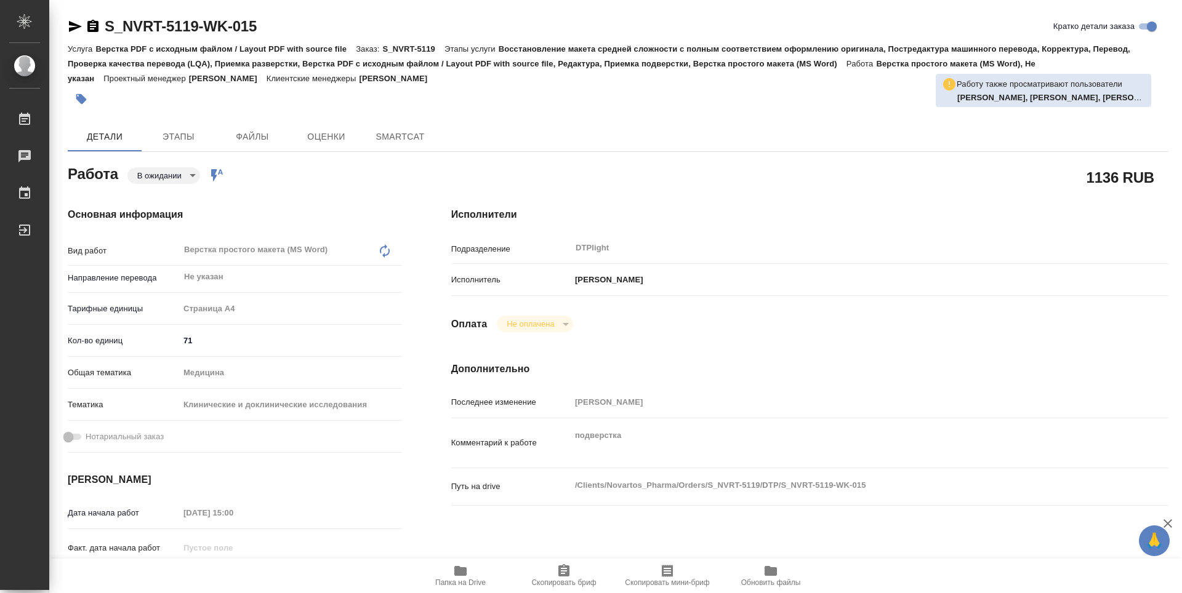
type textarea "x"
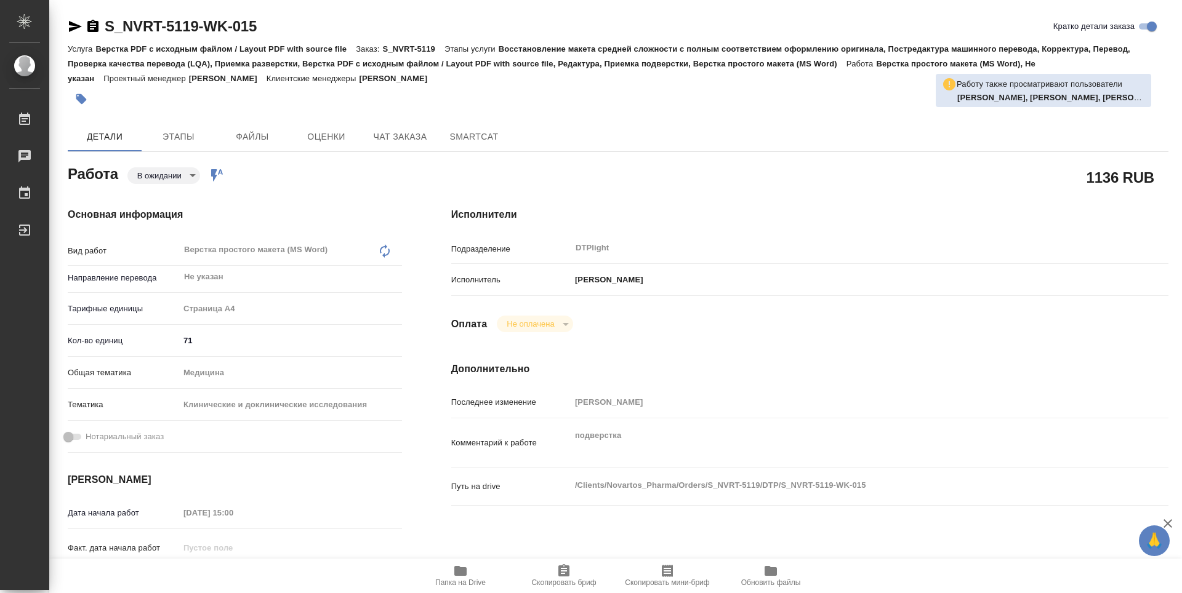
type textarea "x"
